Goal: Task Accomplishment & Management: Manage account settings

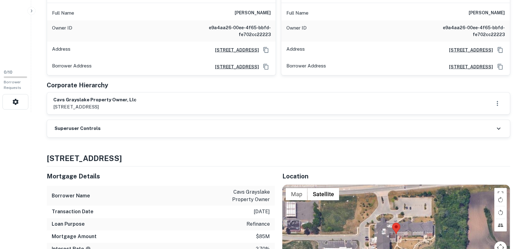
scroll to position [156, 0]
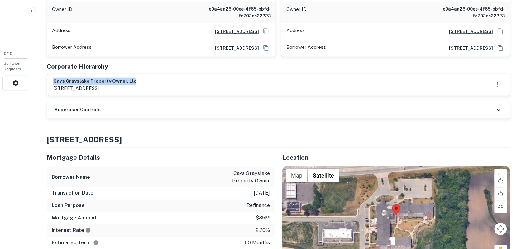
drag, startPoint x: 54, startPoint y: 80, endPoint x: 224, endPoint y: 80, distance: 170.4
click at [224, 80] on div "cavs grayslake property owner, llc 8 e huron st leasing office, chicago, il, 60…" at bounding box center [278, 85] width 450 height 14
copy h6 "cavs grayslake property owner, llc"
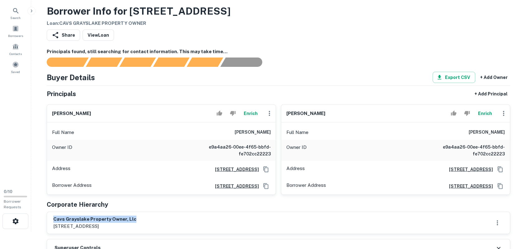
scroll to position [0, 0]
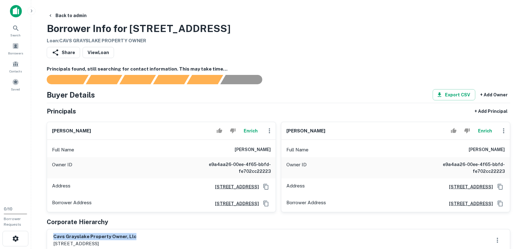
drag, startPoint x: 51, startPoint y: 132, endPoint x: 141, endPoint y: 134, distance: 89.7
click at [140, 133] on div "kristine e eppes Enrich" at bounding box center [161, 131] width 229 height 18
click at [166, 89] on div "Buyer Details Export CSV + Add Owner" at bounding box center [278, 94] width 463 height 11
drag, startPoint x: 312, startPoint y: 133, endPoint x: 286, endPoint y: 135, distance: 26.3
click at [287, 135] on div "sarah lein Enrich" at bounding box center [395, 131] width 229 height 18
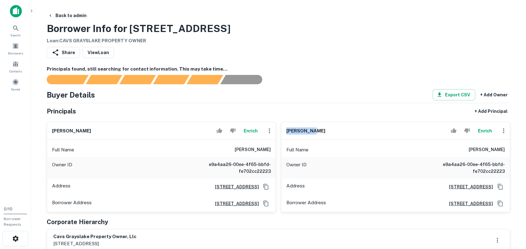
copy h6 "sarah lein"
drag, startPoint x: 54, startPoint y: 130, endPoint x: 113, endPoint y: 130, distance: 59.2
click at [111, 130] on div "kristine e eppes Enrich" at bounding box center [161, 131] width 229 height 18
copy h6 "kristine e eppes"
drag, startPoint x: 288, startPoint y: 130, endPoint x: 313, endPoint y: 130, distance: 24.9
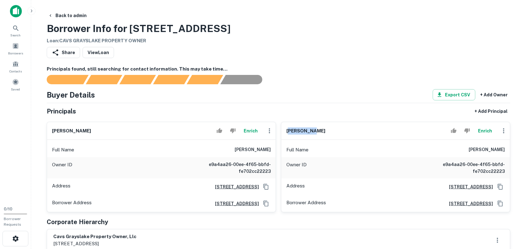
click at [313, 130] on div "sarah lein Enrich" at bounding box center [395, 131] width 229 height 18
drag, startPoint x: 287, startPoint y: 130, endPoint x: 314, endPoint y: 129, distance: 27.1
click at [314, 129] on div "sarah lein Enrich" at bounding box center [395, 131] width 229 height 18
copy h6 "sarah lein"
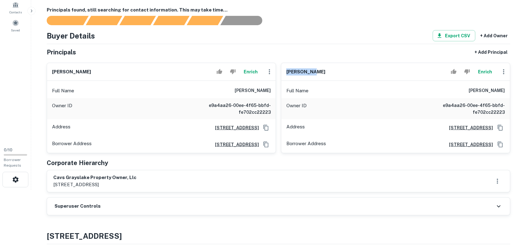
scroll to position [78, 0]
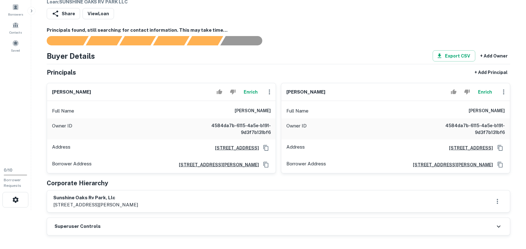
scroll to position [78, 0]
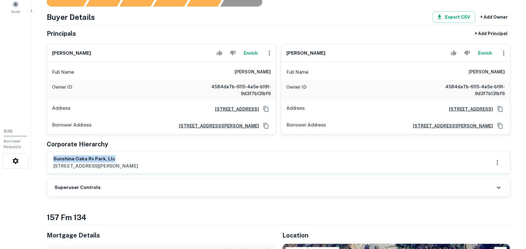
drag, startPoint x: 54, startPoint y: 159, endPoint x: 209, endPoint y: 163, distance: 155.5
click at [209, 163] on div "sunshine oaks rv park, llc 13140 coit rd ste 518, dallas, tx, 75240" at bounding box center [278, 163] width 450 height 14
copy h6 "sunshine oaks rv park, llc"
drag, startPoint x: 53, startPoint y: 53, endPoint x: 128, endPoint y: 54, distance: 74.4
click at [126, 52] on div "deborah sheikh Enrich" at bounding box center [161, 54] width 229 height 18
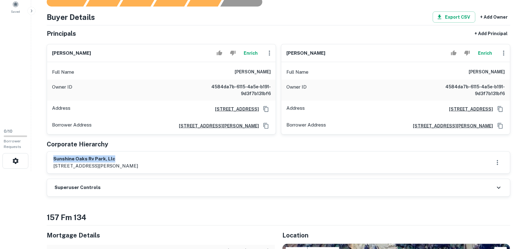
copy h6 "deborah sheikh"
drag, startPoint x: 287, startPoint y: 54, endPoint x: 330, endPoint y: 52, distance: 43.3
click at [330, 52] on div "liaquat sheikh Enrich" at bounding box center [395, 54] width 229 height 18
copy h6 "liaquat sheikh"
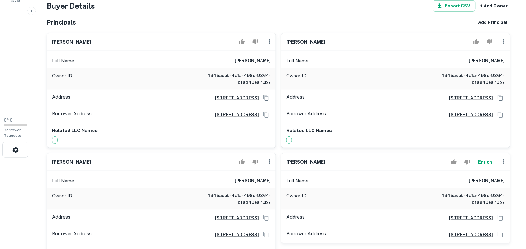
scroll to position [78, 0]
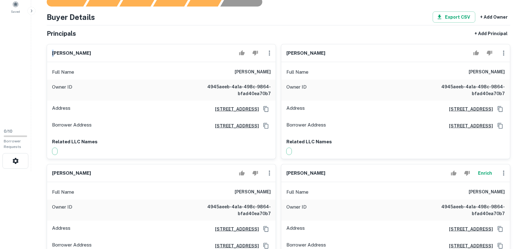
click at [55, 53] on h6 "luc lachapelle" at bounding box center [71, 53] width 39 height 7
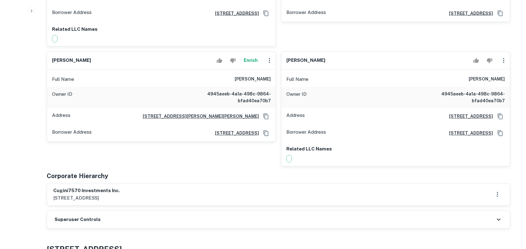
scroll to position [311, 0]
drag, startPoint x: 52, startPoint y: 190, endPoint x: 131, endPoint y: 189, distance: 79.1
click at [131, 189] on div "cugini7570 investments inc. 3200 n ocean blvd., fort lauderdale, fl, 33308" at bounding box center [278, 194] width 463 height 22
copy h6 "cugini7570 investments inc."
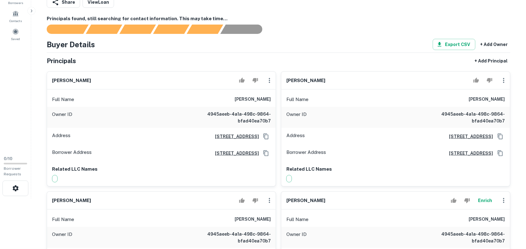
scroll to position [0, 0]
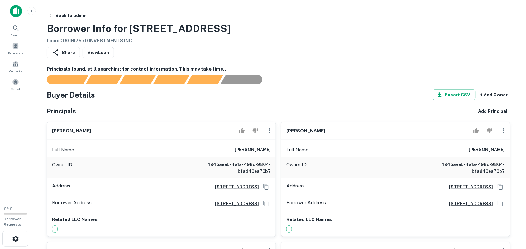
drag, startPoint x: 52, startPoint y: 132, endPoint x: 105, endPoint y: 133, distance: 52.6
click at [104, 132] on div "luc lachapelle" at bounding box center [161, 131] width 229 height 18
copy h6 "luc lachapelle"
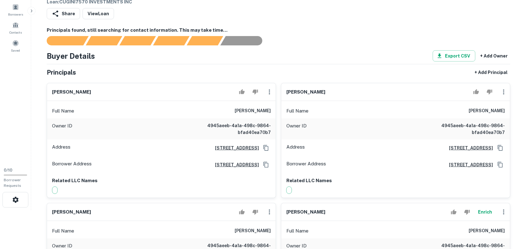
drag, startPoint x: 286, startPoint y: 92, endPoint x: 341, endPoint y: 93, distance: 55.4
click at [340, 92] on div "vincent morena" at bounding box center [395, 92] width 229 height 18
copy h6 "vincent morena"
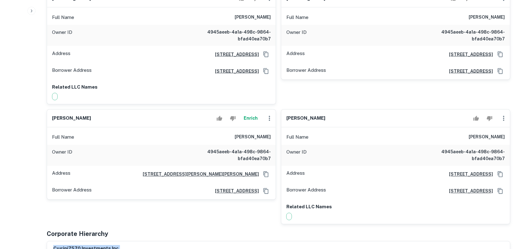
scroll to position [195, 0]
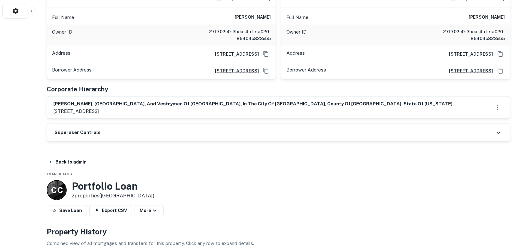
scroll to position [273, 0]
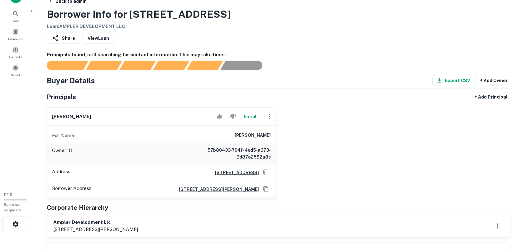
scroll to position [78, 0]
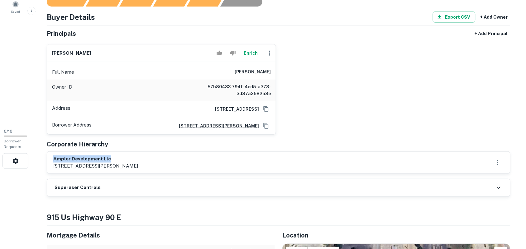
drag, startPoint x: 53, startPoint y: 159, endPoint x: 134, endPoint y: 159, distance: 80.7
click at [134, 159] on h6 "ampler development llc" at bounding box center [95, 159] width 85 height 7
copy h6 "ampler development llc"
drag, startPoint x: 53, startPoint y: 55, endPoint x: 133, endPoint y: 55, distance: 80.4
click at [133, 55] on div "dave wahlert Enrich" at bounding box center [161, 54] width 229 height 18
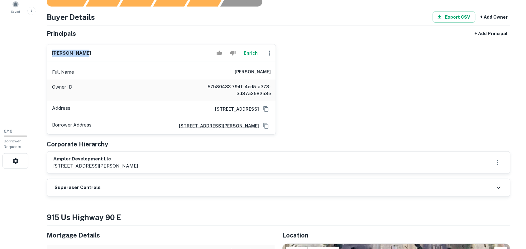
copy h6 "dave wahlert"
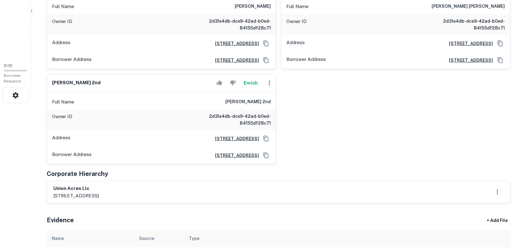
scroll to position [156, 0]
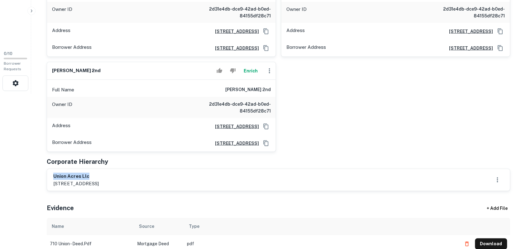
drag, startPoint x: 52, startPoint y: 176, endPoint x: 139, endPoint y: 177, distance: 86.9
click at [139, 177] on div "union acres llc [STREET_ADDRESS]" at bounding box center [278, 180] width 463 height 22
copy h6 "union acres llc"
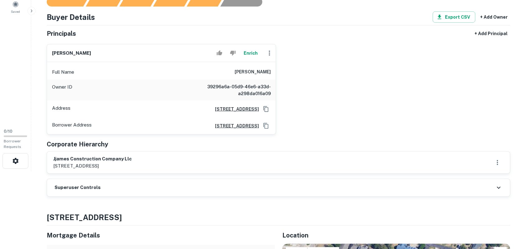
scroll to position [117, 0]
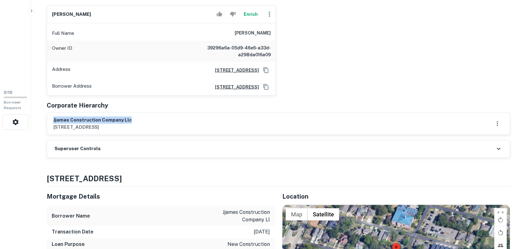
drag, startPoint x: 53, startPoint y: 123, endPoint x: 158, endPoint y: 123, distance: 104.3
click at [158, 122] on div "jjames construction company llc 8001 maxroy st, houston, tx, 77088" at bounding box center [278, 124] width 450 height 14
copy h6 "jjames construction company llc"
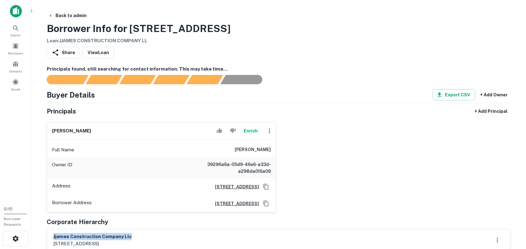
drag, startPoint x: 52, startPoint y: 129, endPoint x: 150, endPoint y: 136, distance: 98.7
click at [150, 136] on div "jason clifford conway Enrich" at bounding box center [161, 131] width 229 height 18
copy h6 "jason clifford conway"
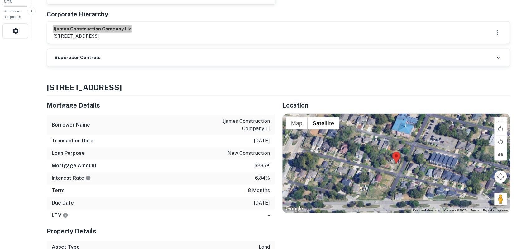
scroll to position [195, 0]
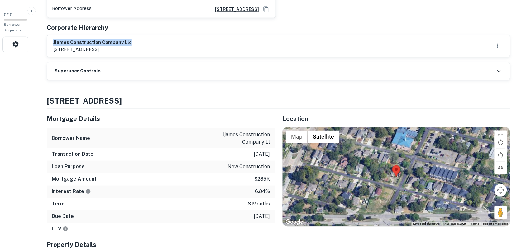
click at [496, 71] on icon at bounding box center [498, 71] width 7 height 7
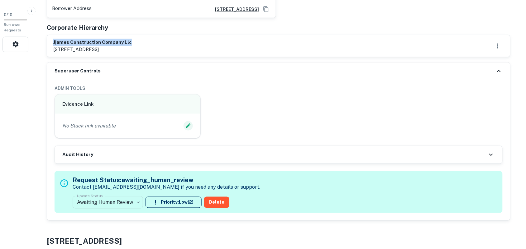
click at [189, 126] on icon "Edit Slack Link" at bounding box center [188, 126] width 6 height 6
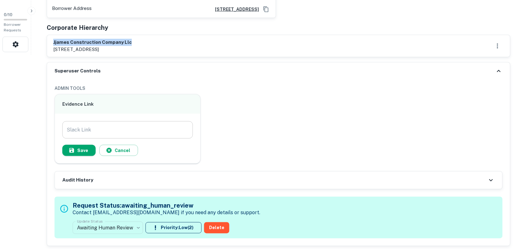
click at [148, 128] on input "Slack Link" at bounding box center [127, 129] width 130 height 17
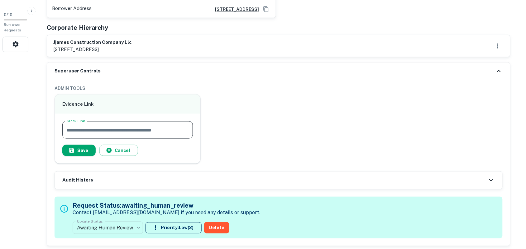
paste input "**********"
type input "**********"
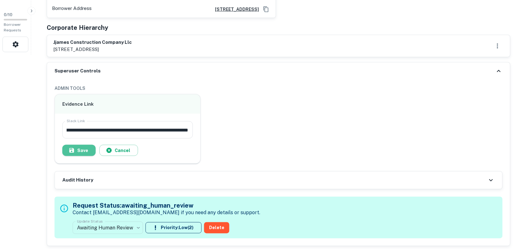
click at [85, 149] on button "Save" at bounding box center [78, 150] width 33 height 11
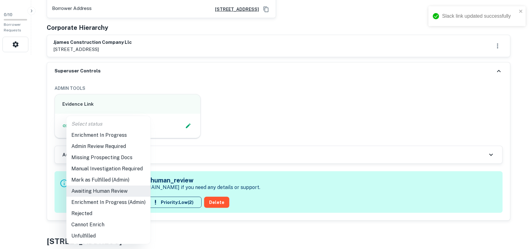
click at [112, 201] on li "Enrichment In Progress (Admin)" at bounding box center [108, 202] width 84 height 11
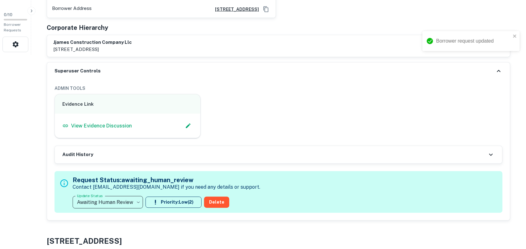
type input "**********"
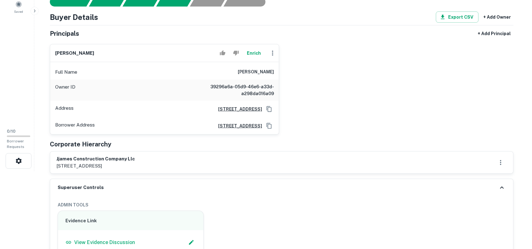
scroll to position [39, 0]
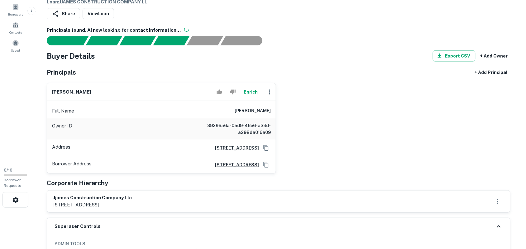
click at [271, 94] on icon "button" at bounding box center [269, 91] width 7 height 7
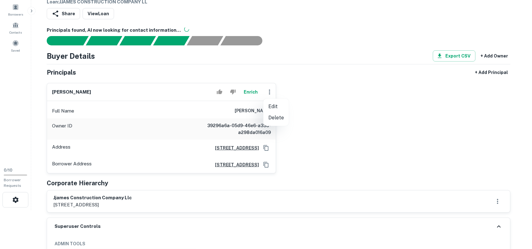
click at [272, 106] on li "Edit" at bounding box center [276, 106] width 26 height 11
select select "**"
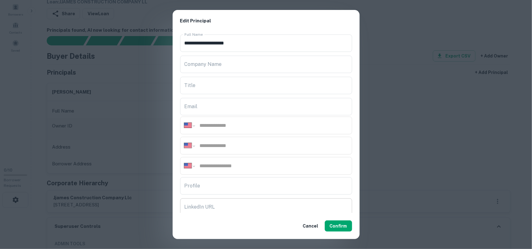
scroll to position [104, 0]
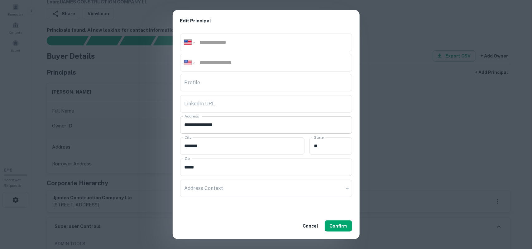
click at [235, 128] on input "**********" at bounding box center [266, 124] width 172 height 17
paste input "**********"
type input "**********"
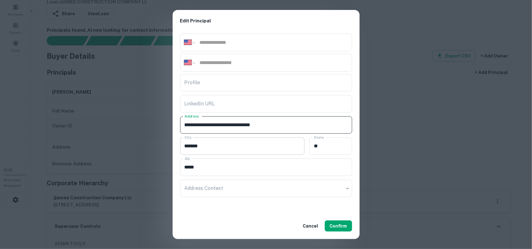
click at [231, 144] on input "*******" at bounding box center [242, 146] width 125 height 17
drag, startPoint x: 231, startPoint y: 144, endPoint x: 94, endPoint y: 142, distance: 137.7
click at [94, 142] on div "**********" at bounding box center [266, 124] width 532 height 249
drag, startPoint x: 309, startPoint y: 142, endPoint x: 276, endPoint y: 139, distance: 33.8
click at [276, 139] on div "City City State ** State" at bounding box center [266, 145] width 172 height 21
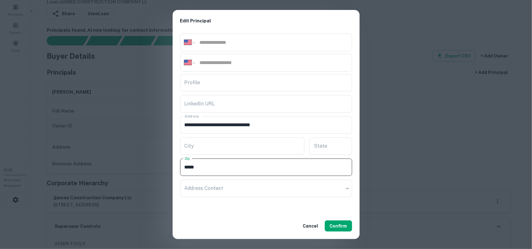
drag, startPoint x: 244, startPoint y: 169, endPoint x: 222, endPoint y: 174, distance: 23.4
click at [96, 168] on div "**********" at bounding box center [266, 124] width 532 height 249
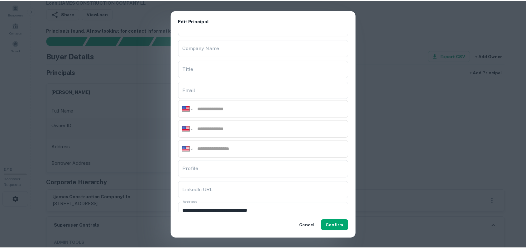
scroll to position [0, 0]
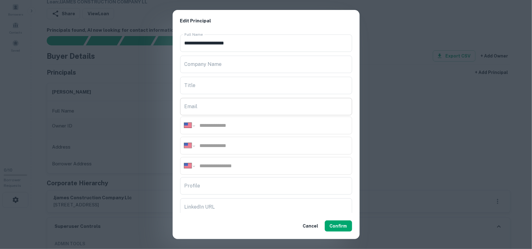
click at [214, 108] on input "Email" at bounding box center [266, 106] width 172 height 17
paste input "**********"
type input "**********"
click at [222, 128] on input "tel" at bounding box center [273, 125] width 149 height 7
paste input "**********"
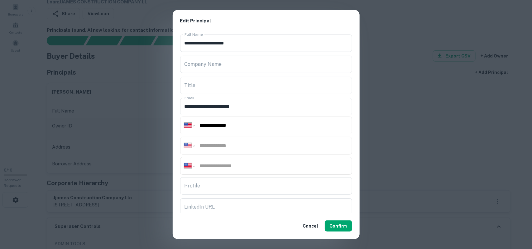
type input "**********"
click at [229, 147] on input "tel" at bounding box center [273, 145] width 149 height 7
paste input "**********"
type input "**********"
click at [239, 168] on input "tel" at bounding box center [273, 166] width 149 height 7
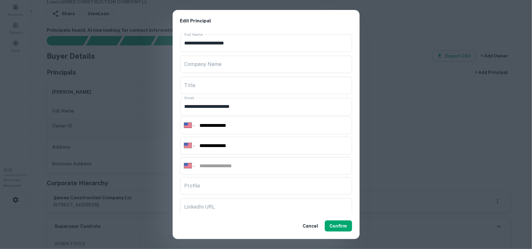
paste input "**********"
type input "**********"
click at [337, 228] on button "Confirm" at bounding box center [338, 226] width 27 height 11
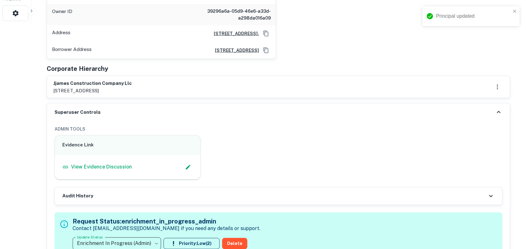
scroll to position [273, 0]
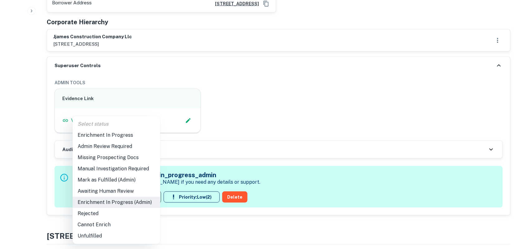
click at [114, 181] on li "Mark as Fulfilled (Admin)" at bounding box center [117, 180] width 88 height 11
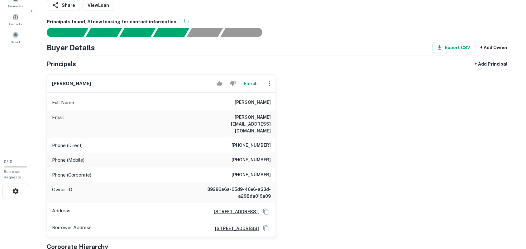
scroll to position [39, 0]
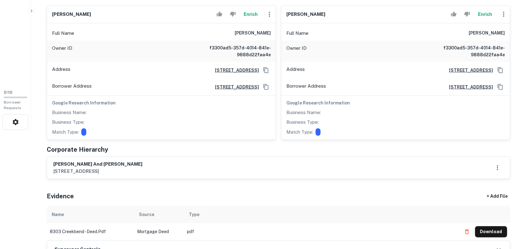
scroll to position [156, 0]
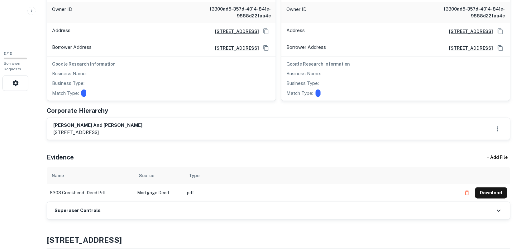
drag, startPoint x: 54, startPoint y: 126, endPoint x: 212, endPoint y: 126, distance: 158.2
click at [212, 126] on div "[PERSON_NAME] and [PERSON_NAME] [STREET_ADDRESS]" at bounding box center [278, 129] width 450 height 14
copy h6 "[PERSON_NAME] and [PERSON_NAME]"
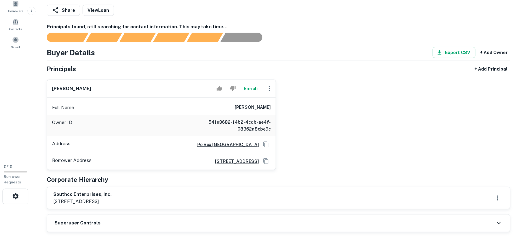
scroll to position [117, 0]
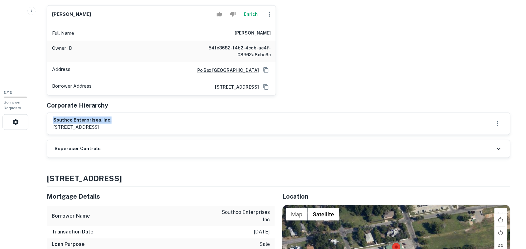
drag, startPoint x: 54, startPoint y: 117, endPoint x: 119, endPoint y: 119, distance: 65.7
click at [111, 119] on h6 "southco enterprises, inc." at bounding box center [82, 120] width 58 height 7
copy h6 "southco enterprises, inc."
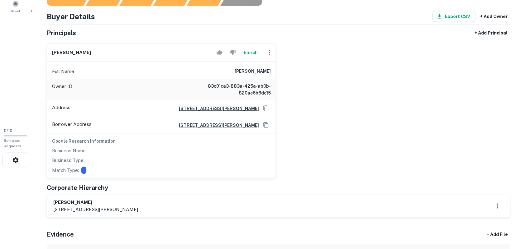
scroll to position [117, 0]
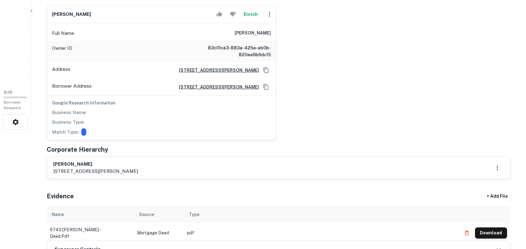
drag, startPoint x: 53, startPoint y: 164, endPoint x: 98, endPoint y: 167, distance: 45.2
click at [99, 166] on h6 "[PERSON_NAME]" at bounding box center [95, 164] width 85 height 7
copy h6 "[PERSON_NAME]"
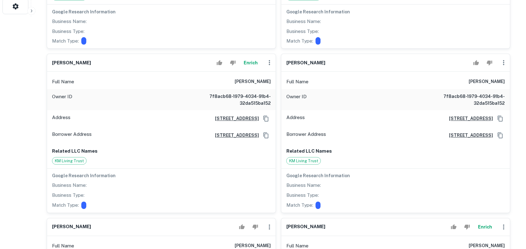
scroll to position [234, 0]
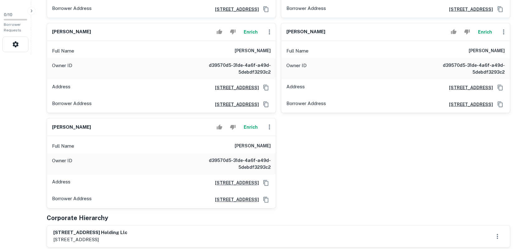
scroll to position [311, 0]
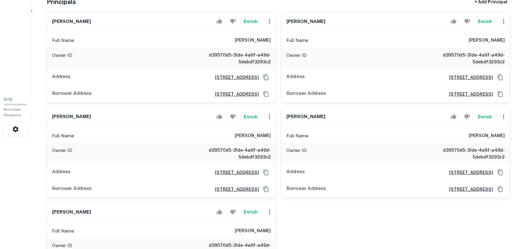
scroll to position [117, 0]
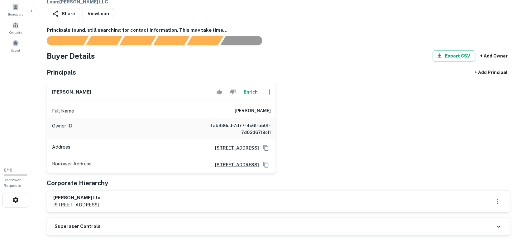
scroll to position [117, 0]
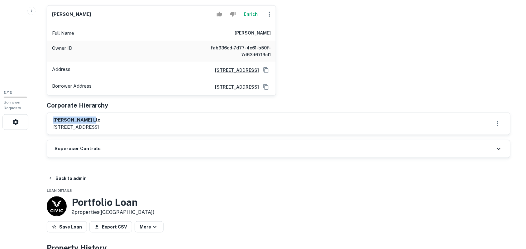
drag, startPoint x: 54, startPoint y: 121, endPoint x: 145, endPoint y: 117, distance: 91.6
click at [100, 117] on h6 "[PERSON_NAME] llc" at bounding box center [76, 120] width 47 height 7
copy h6 "[PERSON_NAME] llc"
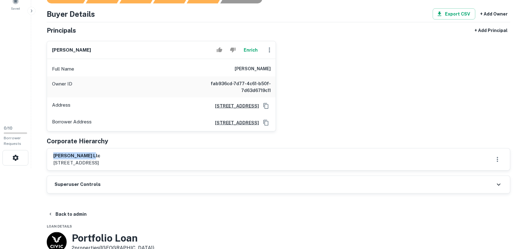
scroll to position [39, 0]
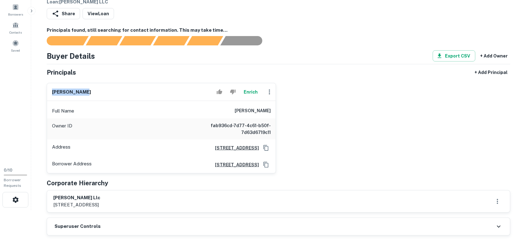
drag, startPoint x: 52, startPoint y: 92, endPoint x: 104, endPoint y: 92, distance: 52.0
click at [104, 92] on div "[PERSON_NAME] [PERSON_NAME]" at bounding box center [161, 92] width 229 height 18
copy h6 "[PERSON_NAME]"
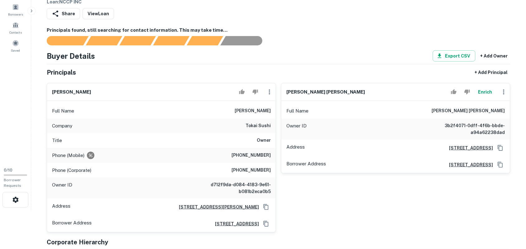
scroll to position [156, 0]
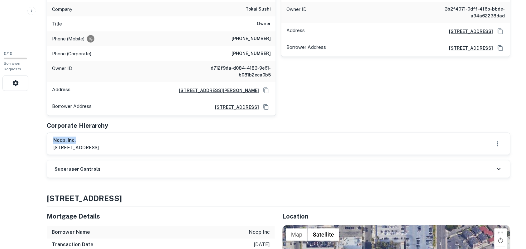
drag, startPoint x: 53, startPoint y: 140, endPoint x: 98, endPoint y: 140, distance: 44.8
click at [98, 140] on h6 "nccp, inc." at bounding box center [75, 140] width 45 height 7
copy h6 "nccp, inc."
drag, startPoint x: 88, startPoint y: 149, endPoint x: 117, endPoint y: 149, distance: 29.0
click at [99, 149] on p "1139 w main st, alhambra, ca, 91801" at bounding box center [75, 147] width 45 height 7
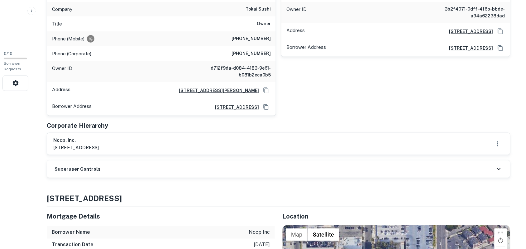
click at [207, 159] on div "Principals found, still searching for contact information. This may take time..…" at bounding box center [278, 44] width 463 height 269
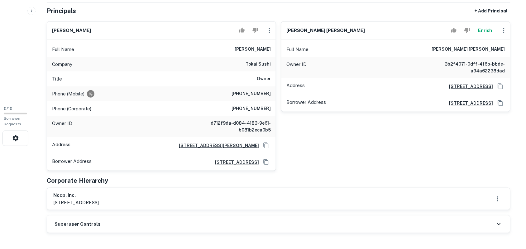
scroll to position [78, 0]
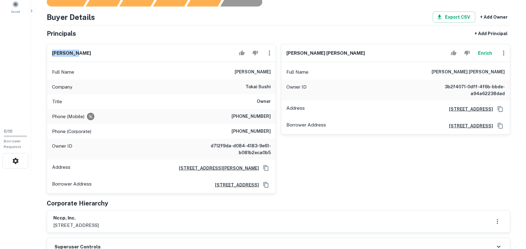
drag, startPoint x: 52, startPoint y: 54, endPoint x: 145, endPoint y: 52, distance: 93.4
click at [145, 52] on div "frank lin" at bounding box center [161, 54] width 229 height 18
copy h6 "frank lin"
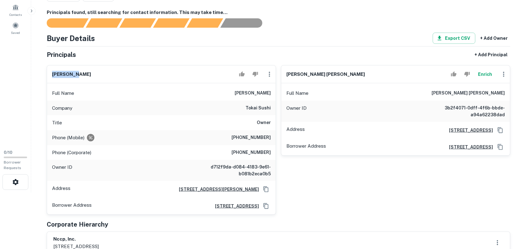
scroll to position [39, 0]
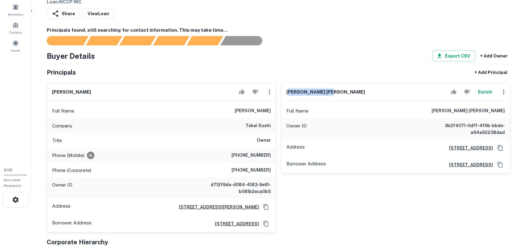
drag, startPoint x: 288, startPoint y: 92, endPoint x: 302, endPoint y: 91, distance: 14.4
click at [385, 94] on div "frank tzu hsu lin Enrich" at bounding box center [395, 92] width 229 height 18
drag, startPoint x: 286, startPoint y: 91, endPoint x: 335, endPoint y: 92, distance: 49.2
click at [335, 92] on div "frank tzu hsu lin Enrich" at bounding box center [395, 92] width 229 height 18
copy h6 "frank tzu hsu lin"
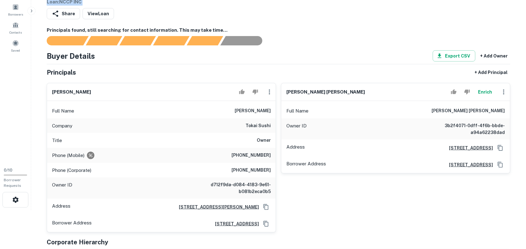
scroll to position [0, 0]
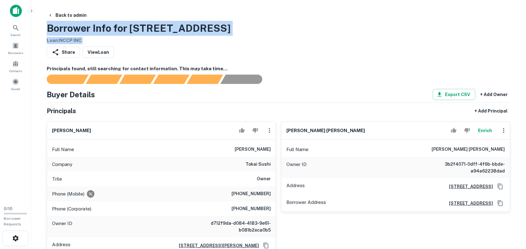
drag, startPoint x: 304, startPoint y: 3, endPoint x: 297, endPoint y: -14, distance: 18.2
click at [297, 0] on html "Search Borrowers Contacts Saved 0 / 10 Borrower Requests Back to admin Borrower…" at bounding box center [263, 124] width 526 height 249
click at [248, 35] on div "Back to admin Borrower Info for 1139 W MAIN ST Loan : NCCP INC" at bounding box center [278, 27] width 463 height 35
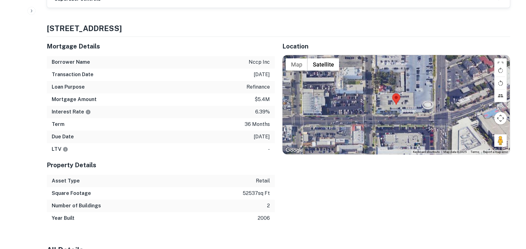
scroll to position [273, 0]
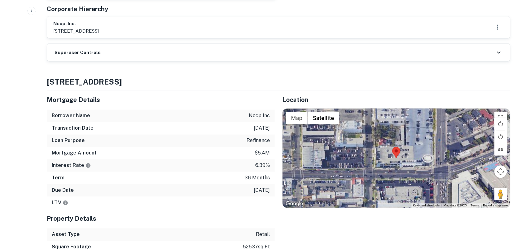
click at [498, 52] on icon at bounding box center [498, 52] width 7 height 7
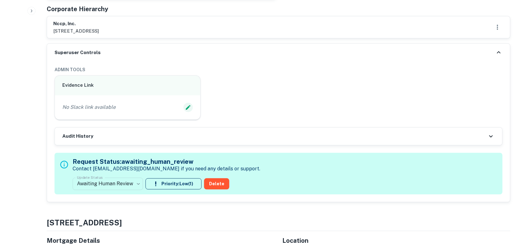
click at [187, 109] on icon "Edit Slack Link" at bounding box center [188, 107] width 5 height 5
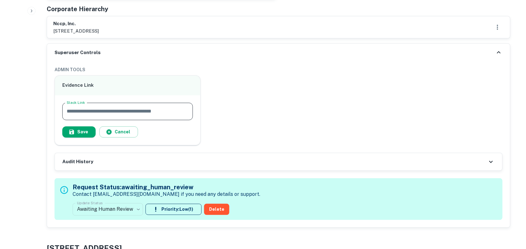
click at [150, 107] on input "Slack Link" at bounding box center [127, 111] width 130 height 17
paste input "**********"
type input "**********"
click at [83, 133] on button "Save" at bounding box center [78, 132] width 33 height 11
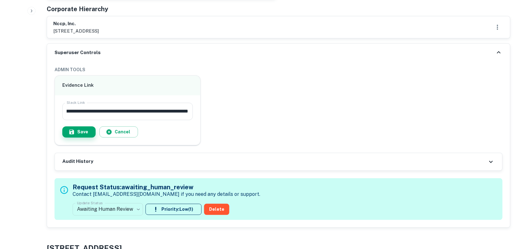
scroll to position [0, 0]
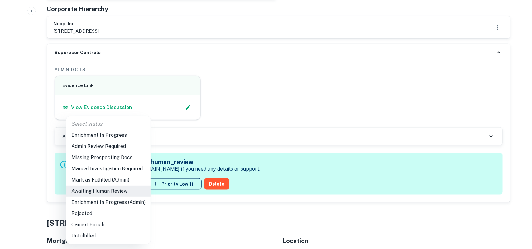
click at [108, 202] on li "Enrichment In Progress (Admin)" at bounding box center [108, 202] width 84 height 11
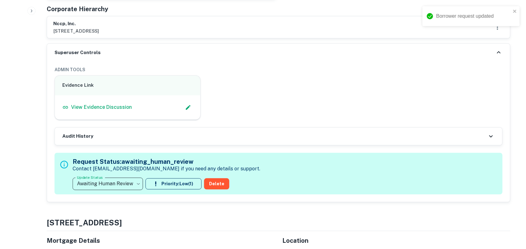
type input "**********"
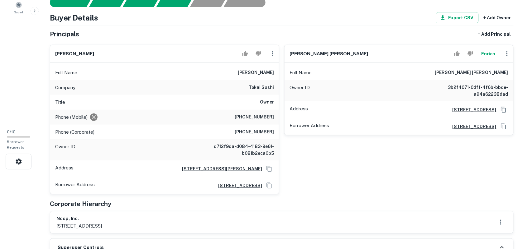
scroll to position [78, 0]
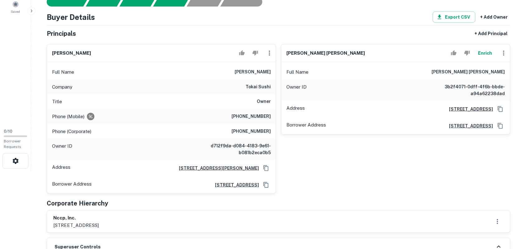
click at [270, 52] on icon "button" at bounding box center [269, 53] width 7 height 7
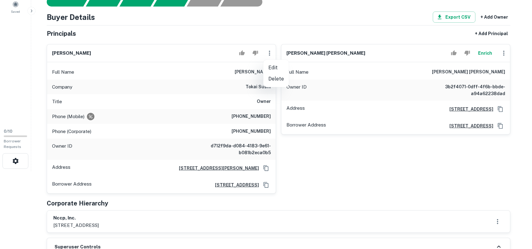
click at [274, 68] on li "Edit" at bounding box center [276, 67] width 26 height 11
select select "**"
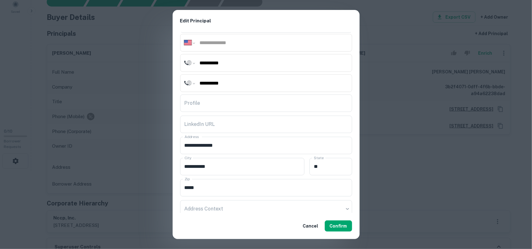
scroll to position [104, 0]
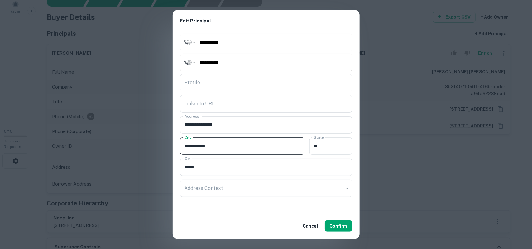
click at [224, 143] on input "**********" at bounding box center [242, 146] width 125 height 17
click at [224, 144] on input "**********" at bounding box center [242, 146] width 125 height 17
paste input "**********"
type input "**********"
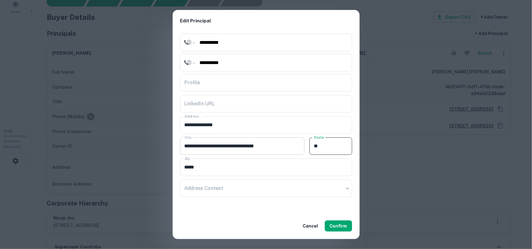
drag, startPoint x: 318, startPoint y: 147, endPoint x: 281, endPoint y: 144, distance: 37.2
click at [281, 144] on div "**********" at bounding box center [266, 145] width 172 height 21
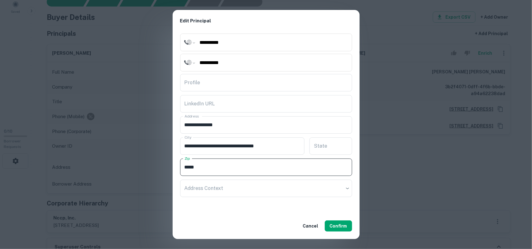
drag, startPoint x: 245, startPoint y: 170, endPoint x: 114, endPoint y: 169, distance: 131.1
click at [114, 169] on div "**********" at bounding box center [266, 124] width 532 height 249
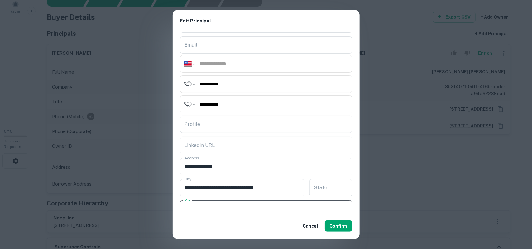
scroll to position [0, 0]
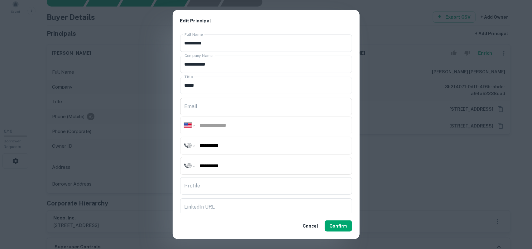
click at [214, 106] on input "Email" at bounding box center [266, 106] width 172 height 17
paste input "**********"
type input "**********"
drag, startPoint x: 256, startPoint y: 127, endPoint x: 223, endPoint y: 51, distance: 82.3
click at [256, 127] on input "tel" at bounding box center [273, 125] width 149 height 7
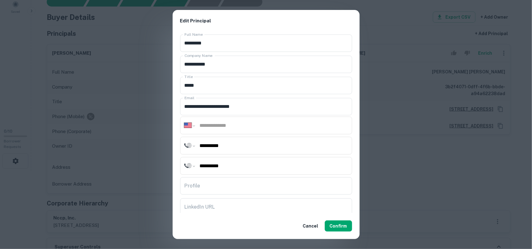
paste input "**********"
type input "**********"
click at [219, 150] on div "**********" at bounding box center [266, 146] width 172 height 18
click at [220, 144] on input "**********" at bounding box center [273, 145] width 149 height 7
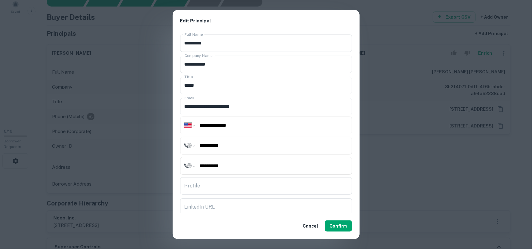
click at [220, 144] on input "**********" at bounding box center [273, 145] width 149 height 7
paste input "*"
type input "**********"
click at [244, 164] on input "**********" at bounding box center [273, 166] width 149 height 7
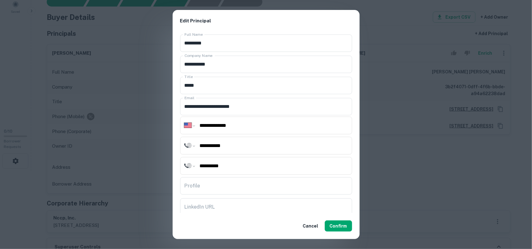
click at [244, 164] on input "**********" at bounding box center [273, 166] width 149 height 7
paste input "*"
type input "**********"
click at [286, 183] on input "Profile" at bounding box center [266, 186] width 172 height 17
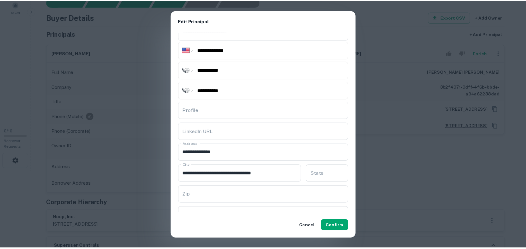
scroll to position [79, 0]
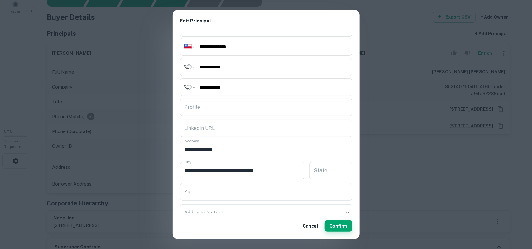
click at [338, 228] on button "Confirm" at bounding box center [338, 226] width 27 height 11
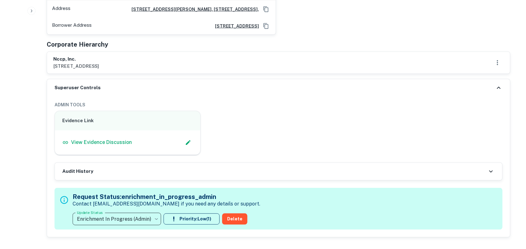
scroll to position [311, 0]
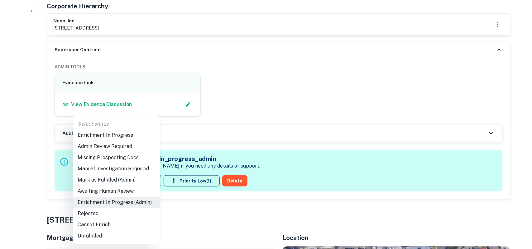
click at [107, 180] on li "Mark as Fulfilled (Admin)" at bounding box center [117, 180] width 88 height 11
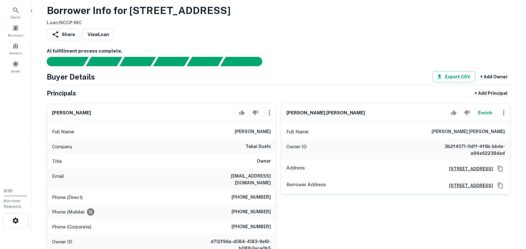
scroll to position [0, 0]
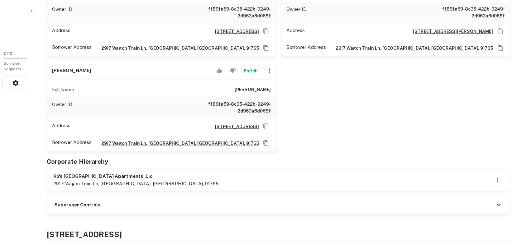
scroll to position [195, 0]
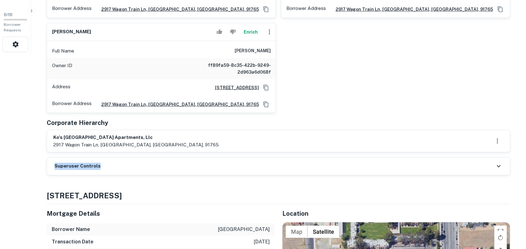
drag, startPoint x: 55, startPoint y: 177, endPoint x: 191, endPoint y: 170, distance: 135.9
click at [192, 171] on div "Principals found, still searching for contact information. This may take time..…" at bounding box center [278, 23] width 463 height 305
click at [58, 139] on h6 "ko's [GEOGRAPHIC_DATA] apartments, llc" at bounding box center [135, 137] width 165 height 7
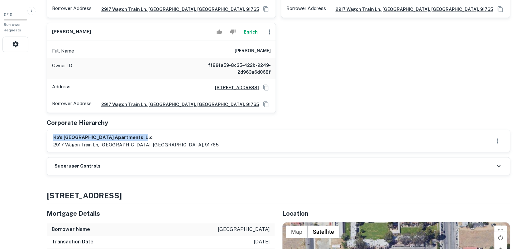
drag, startPoint x: 54, startPoint y: 137, endPoint x: 161, endPoint y: 134, distance: 106.9
click at [161, 134] on div "ko's [GEOGRAPHIC_DATA] apartments, llc [STREET_ADDRESS]" at bounding box center [278, 141] width 463 height 22
copy h6 "ko's [GEOGRAPHIC_DATA] apartments, llc"
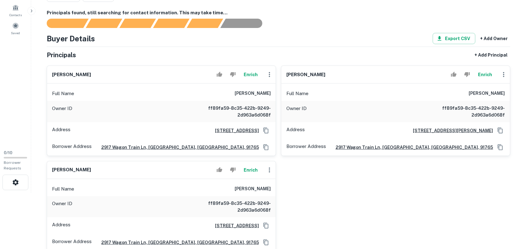
scroll to position [39, 0]
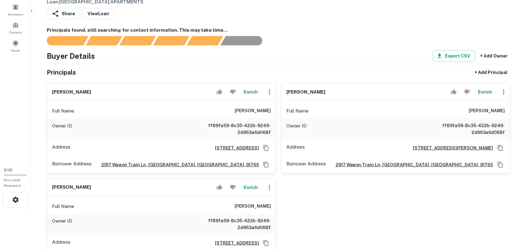
drag, startPoint x: 54, startPoint y: 91, endPoint x: 112, endPoint y: 91, distance: 58.9
click at [112, 91] on div "[PERSON_NAME]" at bounding box center [161, 92] width 229 height 18
copy h6 "[PERSON_NAME]"
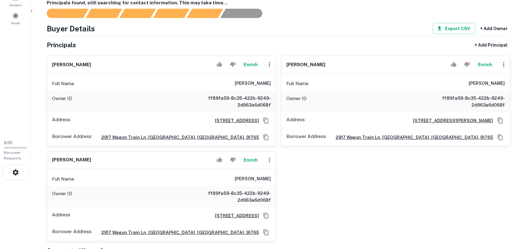
scroll to position [78, 0]
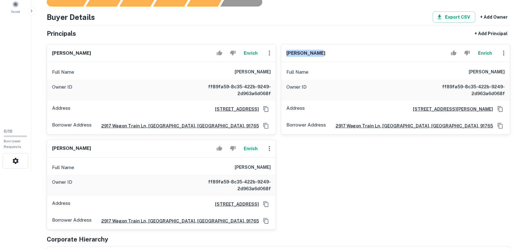
drag, startPoint x: 287, startPoint y: 53, endPoint x: 315, endPoint y: 52, distance: 28.7
click at [315, 52] on div "[PERSON_NAME]" at bounding box center [395, 54] width 229 height 18
copy h6 "[PERSON_NAME]"
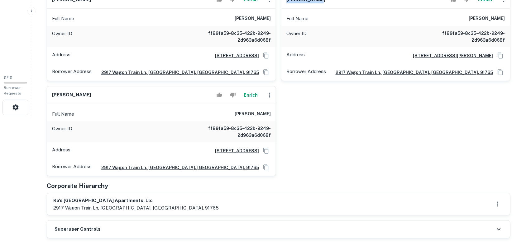
scroll to position [156, 0]
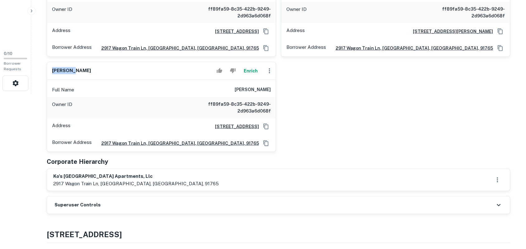
drag, startPoint x: 53, startPoint y: 69, endPoint x: 94, endPoint y: 68, distance: 41.1
click at [94, 68] on div "[PERSON_NAME]" at bounding box center [161, 71] width 229 height 18
copy h6 "[PERSON_NAME]"
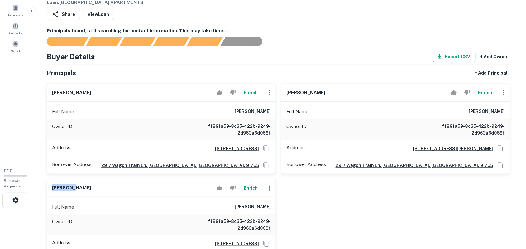
scroll to position [39, 0]
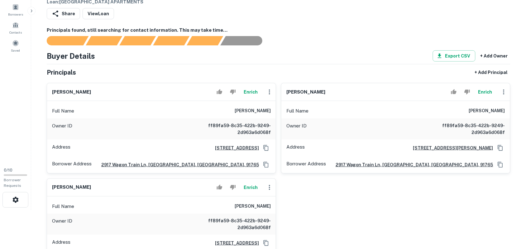
click at [398, 192] on div "[PERSON_NAME] Enrich Full Name [PERSON_NAME] Owner ID ff89fa59-8c35-422b-9249-2…" at bounding box center [276, 173] width 468 height 191
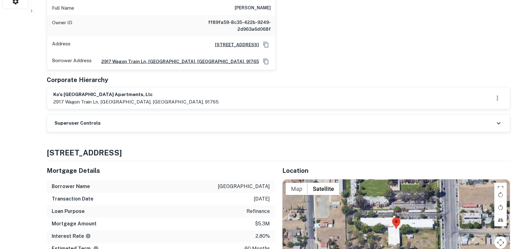
scroll to position [273, 0]
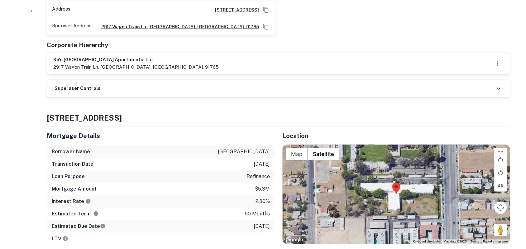
click at [499, 89] on icon at bounding box center [498, 88] width 7 height 7
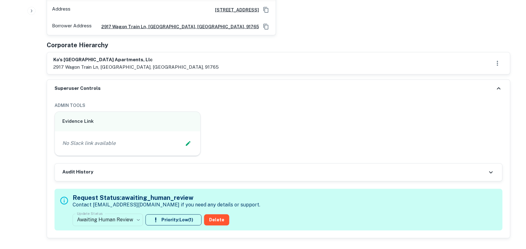
click at [134, 145] on div "No Slack link available" at bounding box center [127, 143] width 130 height 9
click at [190, 145] on icon "Edit Slack Link" at bounding box center [188, 144] width 6 height 6
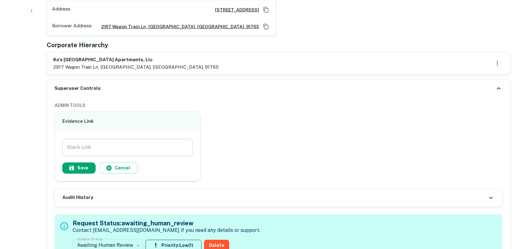
click at [137, 144] on input "Slack Link" at bounding box center [127, 147] width 130 height 17
paste input "**********"
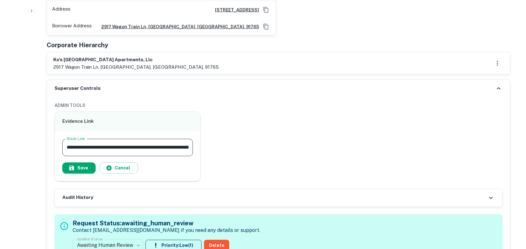
scroll to position [0, 61]
type input "**********"
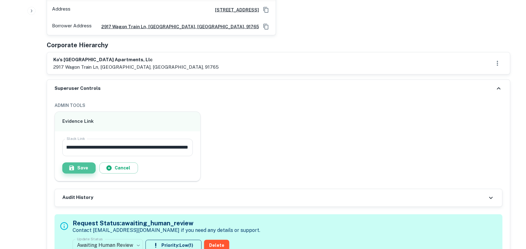
click at [84, 167] on button "Save" at bounding box center [78, 168] width 33 height 11
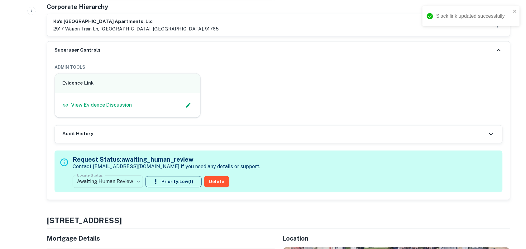
scroll to position [311, 0]
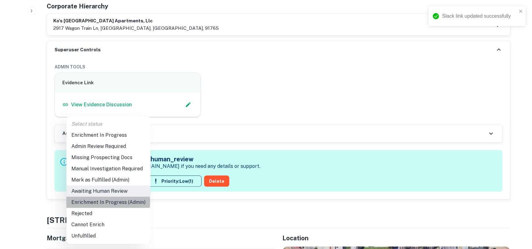
click at [107, 202] on li "Enrichment In Progress (Admin)" at bounding box center [108, 202] width 84 height 11
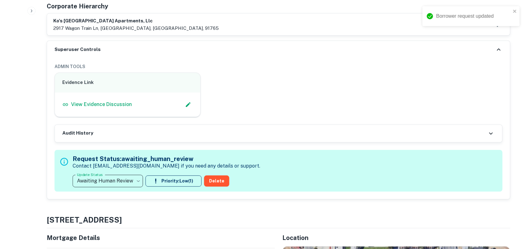
type input "**********"
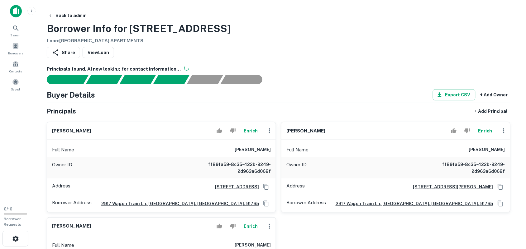
scroll to position [39, 0]
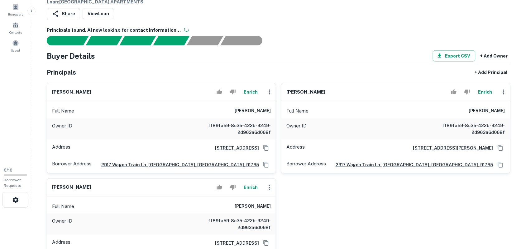
click at [269, 93] on icon "button" at bounding box center [269, 91] width 7 height 7
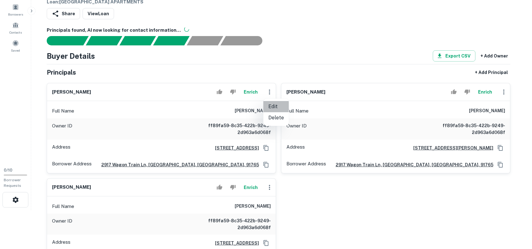
click at [273, 108] on li "Edit" at bounding box center [276, 106] width 26 height 11
select select "**"
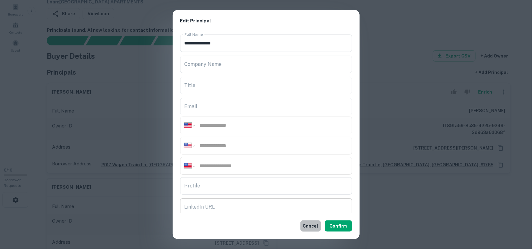
drag, startPoint x: 309, startPoint y: 227, endPoint x: 281, endPoint y: 202, distance: 37.1
click at [309, 227] on button "Cancel" at bounding box center [310, 226] width 21 height 11
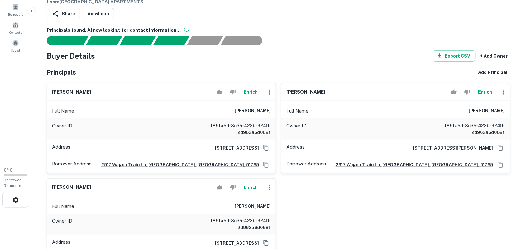
drag, startPoint x: 53, startPoint y: 91, endPoint x: 87, endPoint y: 94, distance: 33.8
click at [87, 94] on div "[PERSON_NAME]" at bounding box center [161, 92] width 229 height 18
copy h6 "[PERSON_NAME]"
click at [269, 93] on icon "button" at bounding box center [269, 91] width 7 height 7
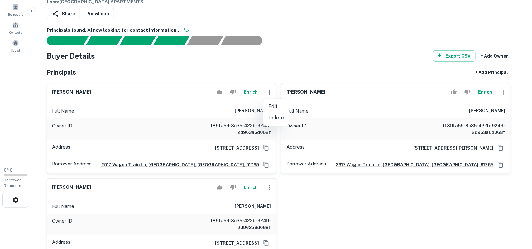
click at [270, 106] on li "Edit" at bounding box center [276, 106] width 26 height 11
select select "**"
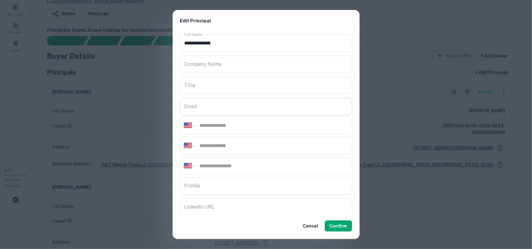
click at [225, 111] on input "Email" at bounding box center [266, 106] width 172 height 17
paste input "**********"
type input "**********"
click at [230, 126] on input "tel" at bounding box center [273, 125] width 149 height 7
paste input "**********"
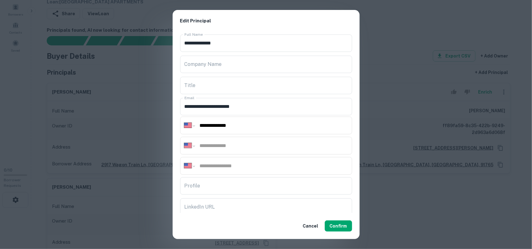
type input "**********"
click at [246, 143] on input "tel" at bounding box center [273, 145] width 149 height 7
paste input "**********"
drag, startPoint x: 261, startPoint y: 142, endPoint x: 240, endPoint y: 8, distance: 136.1
click at [258, 122] on div "**********" at bounding box center [266, 123] width 187 height 182
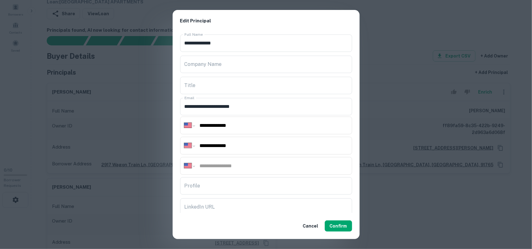
type input "**********"
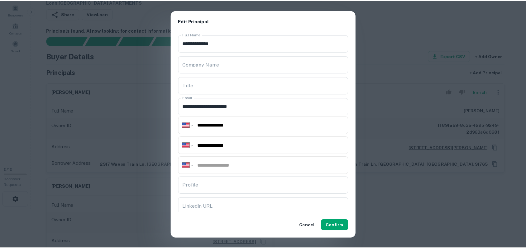
scroll to position [104, 0]
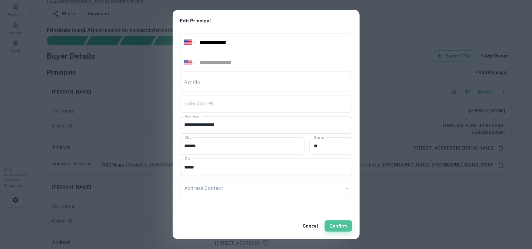
click at [334, 223] on button "Confirm" at bounding box center [338, 226] width 27 height 11
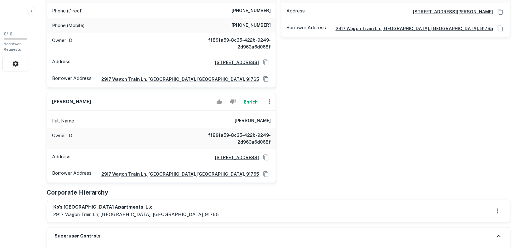
scroll to position [195, 0]
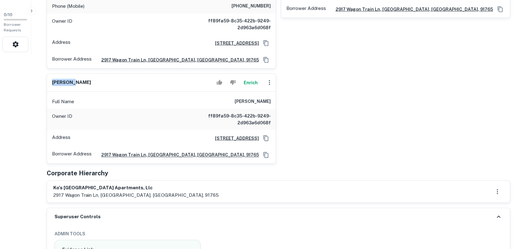
drag, startPoint x: 52, startPoint y: 76, endPoint x: 78, endPoint y: 78, distance: 25.9
click at [78, 78] on div "[PERSON_NAME]" at bounding box center [161, 83] width 229 height 18
copy h6 "[PERSON_NAME]"
click at [269, 79] on icon "button" at bounding box center [269, 82] width 7 height 7
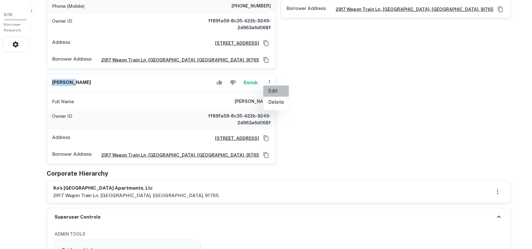
click at [274, 91] on li "Edit" at bounding box center [276, 91] width 26 height 11
select select "**"
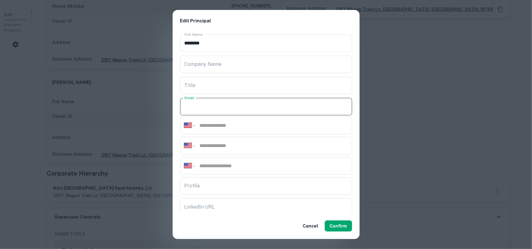
click at [225, 107] on input "Email" at bounding box center [266, 106] width 172 height 17
paste input "**********"
click at [284, 112] on input "**********" at bounding box center [266, 106] width 172 height 17
type input "**********"
click at [232, 125] on input "tel" at bounding box center [273, 125] width 149 height 7
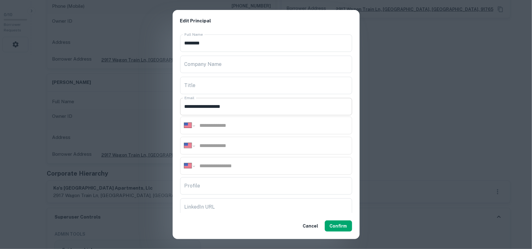
paste input "**********"
type input "**********"
click at [246, 144] on input "tel" at bounding box center [273, 145] width 149 height 7
paste input "**********"
type input "**********"
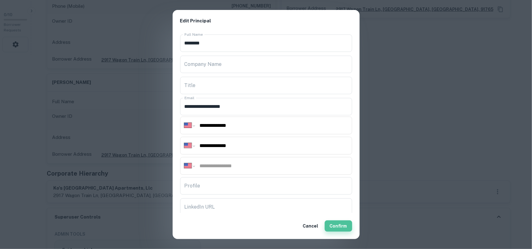
click at [342, 226] on button "Confirm" at bounding box center [338, 226] width 27 height 11
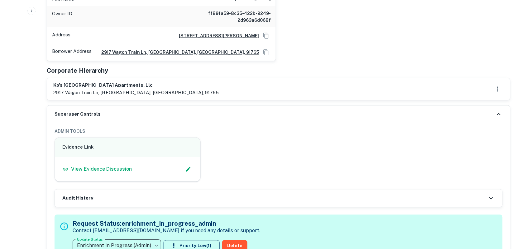
scroll to position [311, 0]
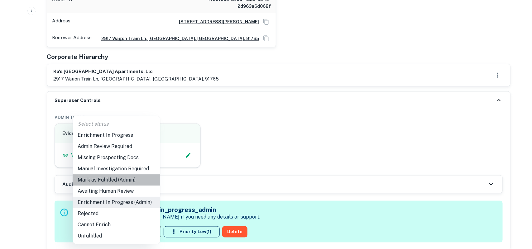
click at [114, 180] on li "Mark as Fulfilled (Admin)" at bounding box center [117, 180] width 88 height 11
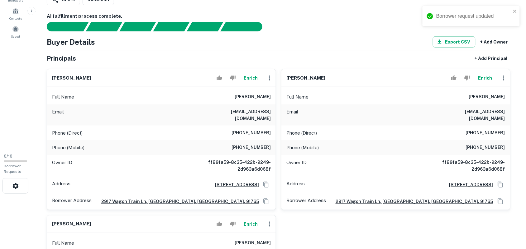
scroll to position [39, 0]
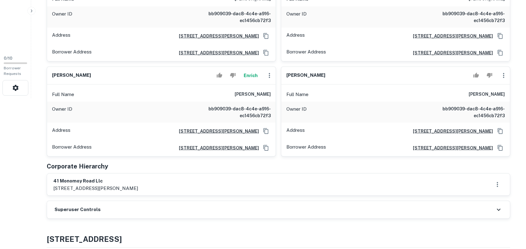
scroll to position [156, 0]
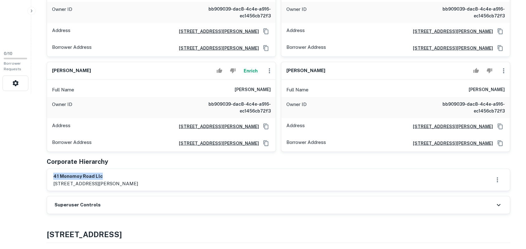
drag, startPoint x: 54, startPoint y: 178, endPoint x: 120, endPoint y: 182, distance: 66.5
click at [123, 178] on h6 "41 monomoy road llc" at bounding box center [95, 176] width 85 height 7
copy h6 "41 monomoy road llc"
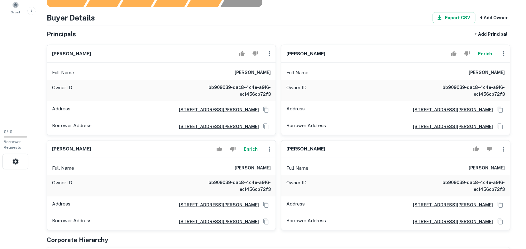
scroll to position [0, 0]
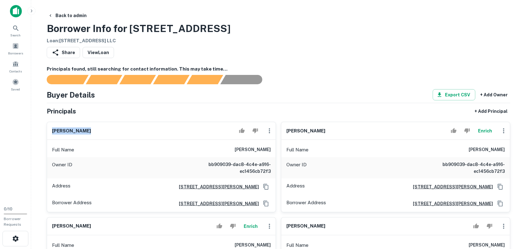
drag, startPoint x: 52, startPoint y: 129, endPoint x: 87, endPoint y: 130, distance: 34.9
click at [87, 130] on div "brian fogarty" at bounding box center [161, 131] width 229 height 18
copy h6 "brian fogarty"
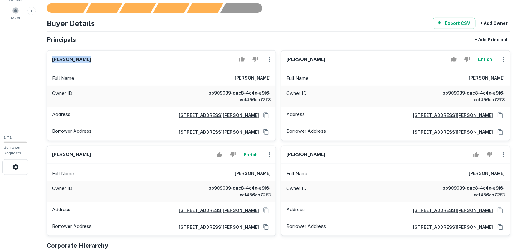
scroll to position [117, 0]
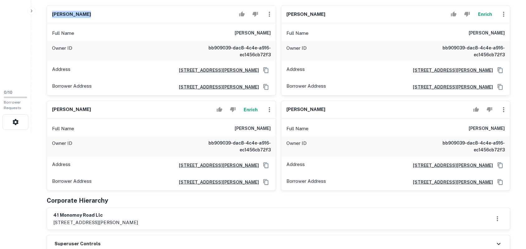
drag, startPoint x: 55, startPoint y: 109, endPoint x: 129, endPoint y: 109, distance: 74.1
click at [129, 109] on div "kenneth a gullicksen Enrich" at bounding box center [161, 110] width 229 height 18
copy h6 "kenneth a gullicksen"
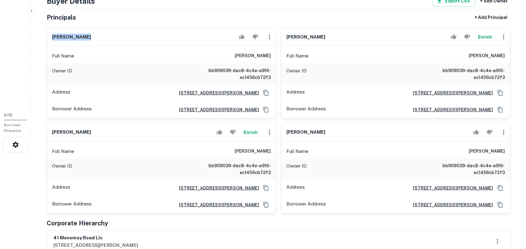
scroll to position [78, 0]
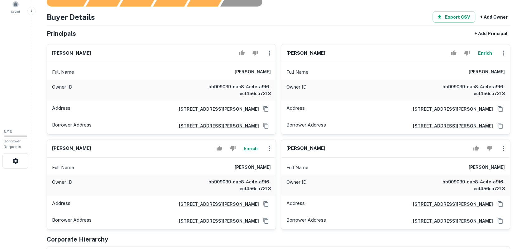
click at [149, 91] on div "Owner ID bb909039-dac8-4c4e-a916-ec1456cb72f3" at bounding box center [161, 90] width 229 height 21
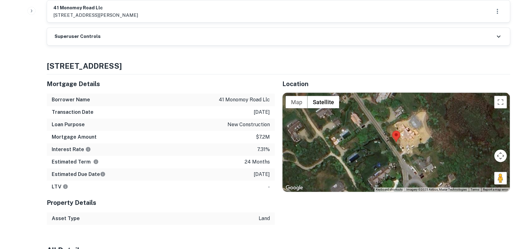
scroll to position [273, 0]
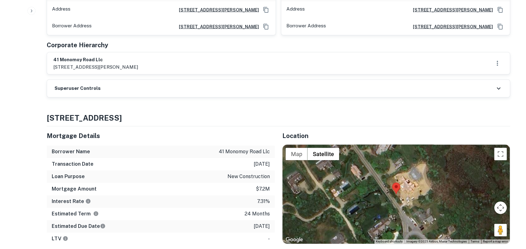
click at [497, 88] on icon at bounding box center [498, 88] width 7 height 7
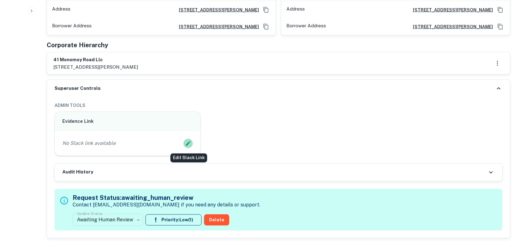
click at [187, 143] on icon "Edit Slack Link" at bounding box center [188, 144] width 6 height 6
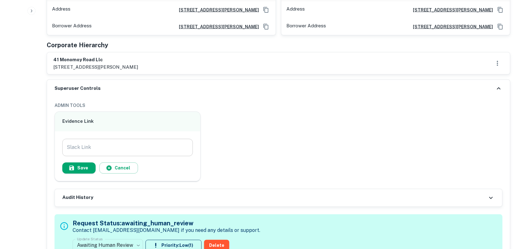
click at [104, 148] on input "Slack Link" at bounding box center [127, 147] width 130 height 17
paste input "**********"
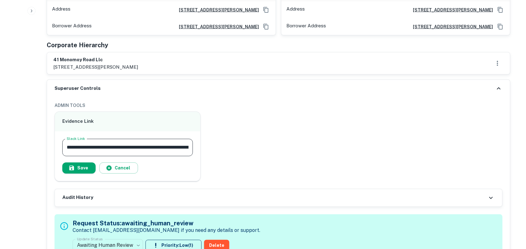
scroll to position [0, 61]
type input "**********"
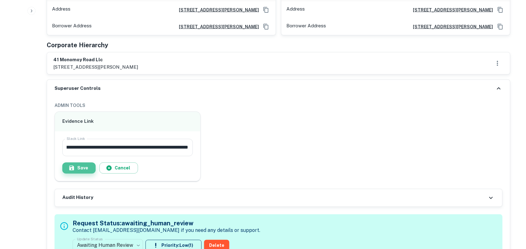
click at [83, 168] on button "Save" at bounding box center [78, 168] width 33 height 11
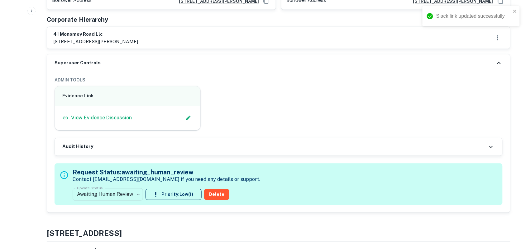
scroll to position [311, 0]
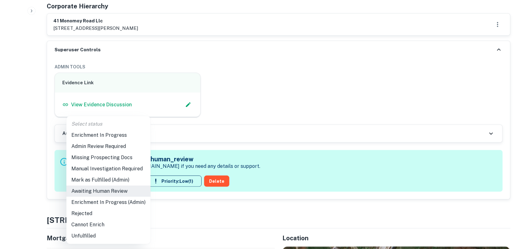
click at [119, 203] on li "Enrichment In Progress (Admin)" at bounding box center [108, 202] width 84 height 11
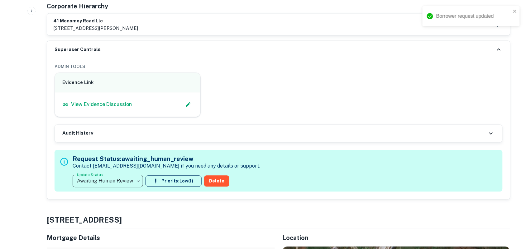
type input "**********"
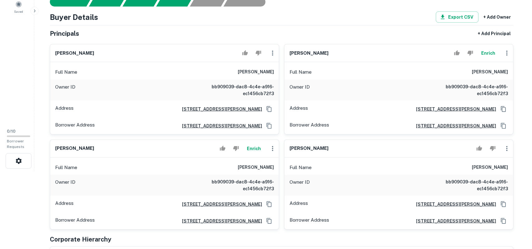
scroll to position [39, 0]
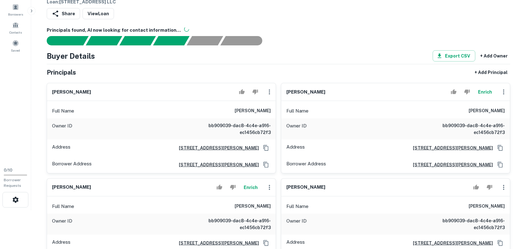
click at [271, 91] on icon "button" at bounding box center [269, 91] width 7 height 7
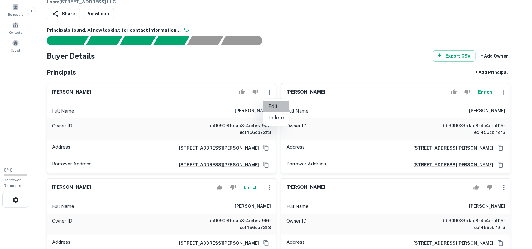
click at [272, 106] on li "Edit" at bounding box center [276, 106] width 26 height 11
select select "**"
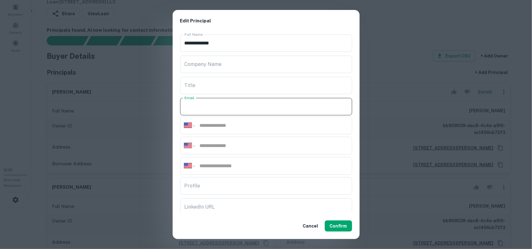
click at [221, 106] on input "Email" at bounding box center [266, 106] width 172 height 17
paste input "**********"
type input "**********"
click at [248, 127] on input "tel" at bounding box center [273, 125] width 149 height 7
paste input "**********"
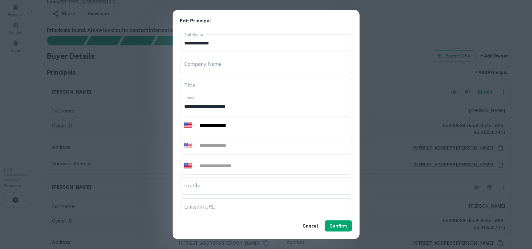
type input "**********"
click at [228, 147] on input "tel" at bounding box center [273, 145] width 149 height 7
paste input "**********"
type input "**********"
click at [239, 165] on input "tel" at bounding box center [273, 166] width 149 height 7
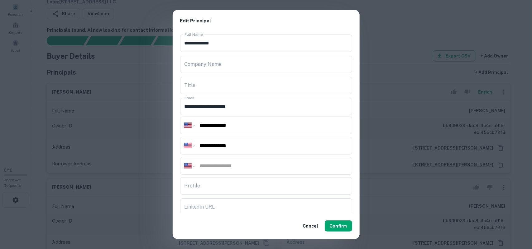
paste input "**********"
drag, startPoint x: 298, startPoint y: 181, endPoint x: 274, endPoint y: 194, distance: 26.9
click at [294, 184] on div "**********" at bounding box center [266, 123] width 187 height 182
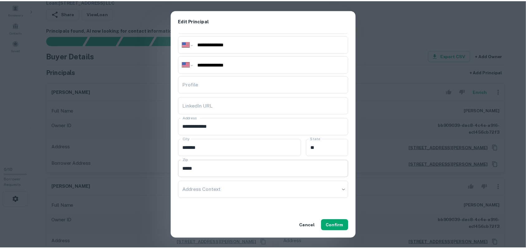
scroll to position [104, 0]
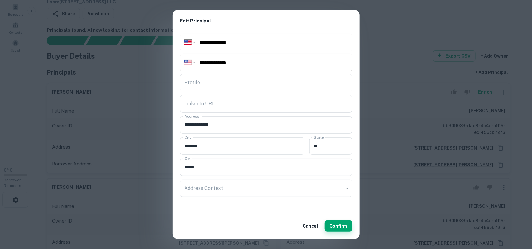
type input "**********"
click at [338, 225] on button "Confirm" at bounding box center [338, 226] width 27 height 11
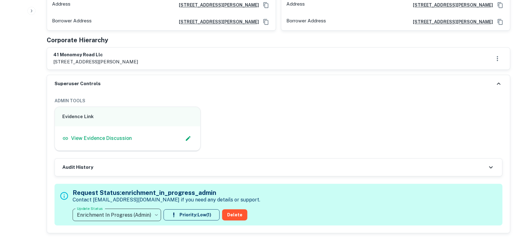
scroll to position [350, 0]
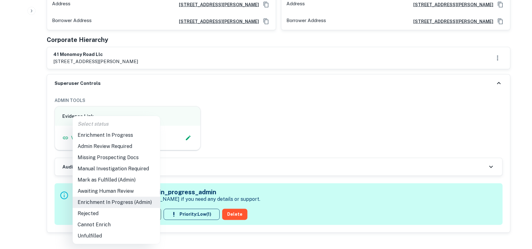
click at [109, 179] on li "Mark as Fulfilled (Admin)" at bounding box center [117, 180] width 88 height 11
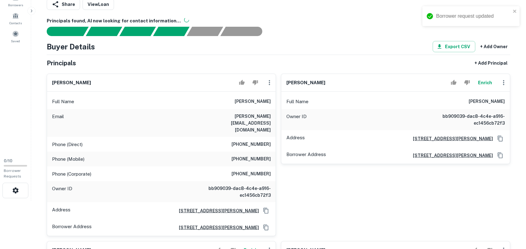
scroll to position [39, 0]
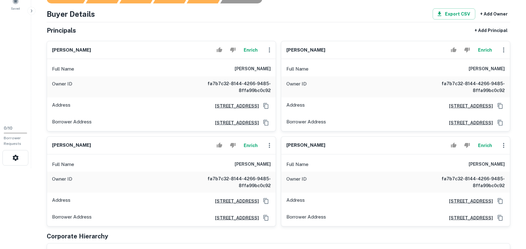
scroll to position [78, 0]
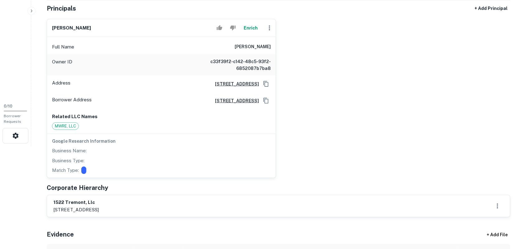
scroll to position [117, 0]
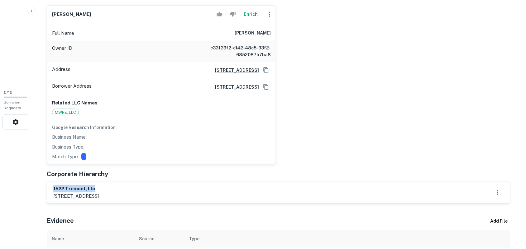
drag, startPoint x: 54, startPoint y: 189, endPoint x: 118, endPoint y: 188, distance: 64.2
click at [99, 188] on h6 "1522 tremont, llc" at bounding box center [75, 189] width 45 height 7
copy h6 "1522 tremont, llc"
click at [174, 159] on div "Match Type:" at bounding box center [161, 156] width 219 height 7
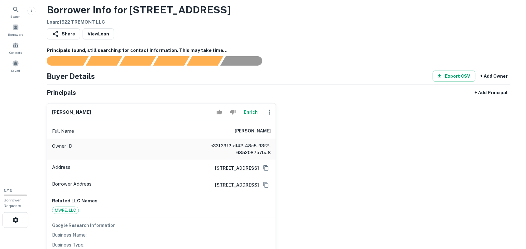
scroll to position [0, 0]
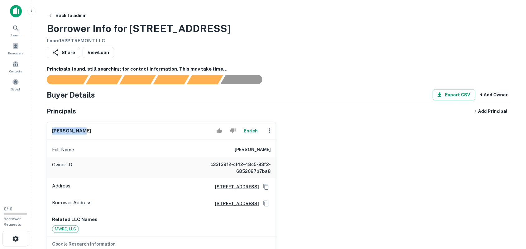
drag, startPoint x: 53, startPoint y: 131, endPoint x: 103, endPoint y: 135, distance: 50.3
click at [103, 133] on div "alan sharaf Enrich" at bounding box center [161, 131] width 229 height 18
copy h6 "alan sharaf"
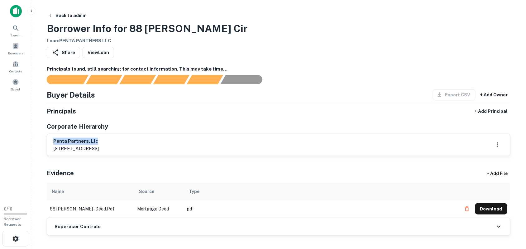
drag, startPoint x: 54, startPoint y: 142, endPoint x: 132, endPoint y: 144, distance: 78.2
click at [99, 144] on h6 "penta partners, llc" at bounding box center [75, 141] width 45 height 7
copy h6 "penta partners, llc"
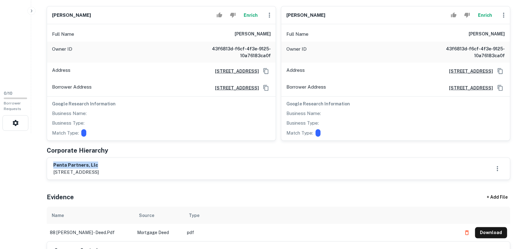
scroll to position [117, 0]
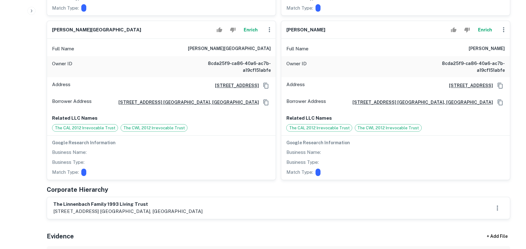
scroll to position [273, 0]
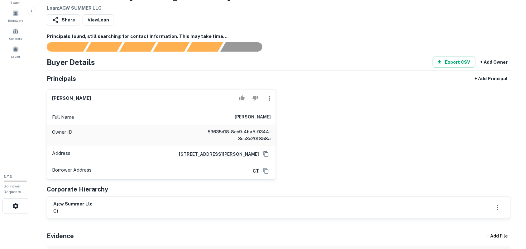
scroll to position [78, 0]
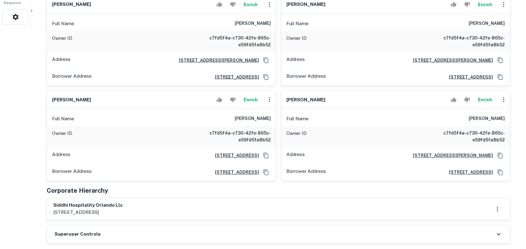
scroll to position [234, 0]
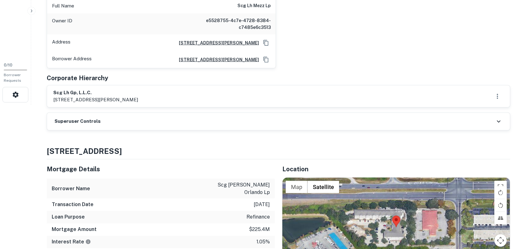
scroll to position [156, 0]
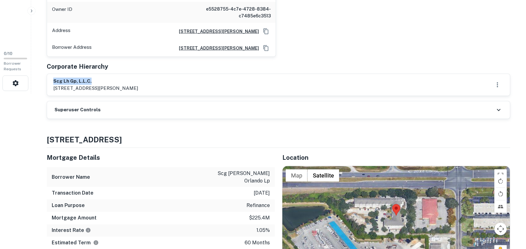
drag, startPoint x: 55, startPoint y: 80, endPoint x: 128, endPoint y: 80, distance: 73.5
click at [128, 80] on h6 "scg lh gp, l.l.c." at bounding box center [95, 81] width 85 height 7
copy h6 "scg lh gp, l.l.c."
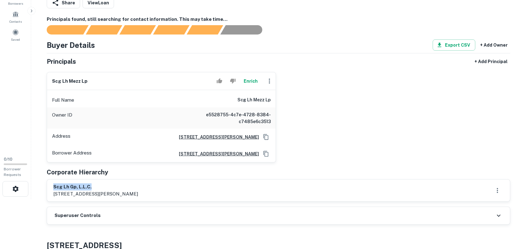
scroll to position [39, 0]
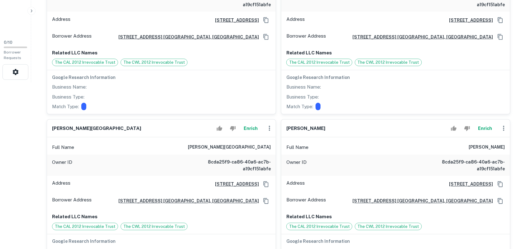
scroll to position [234, 0]
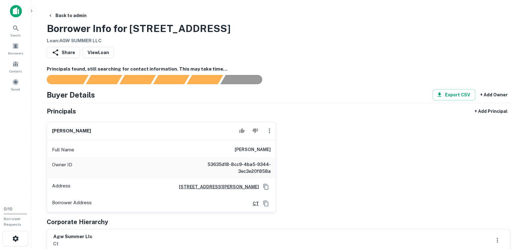
scroll to position [39, 0]
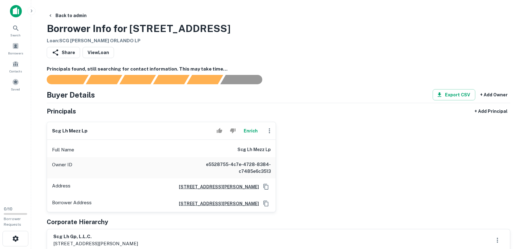
scroll to position [156, 0]
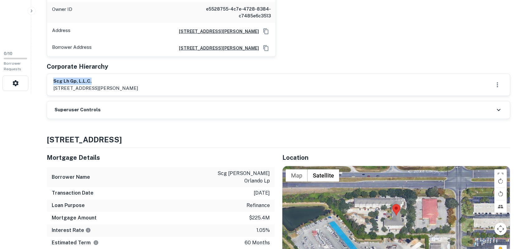
drag, startPoint x: 54, startPoint y: 83, endPoint x: 109, endPoint y: 83, distance: 55.7
click at [109, 83] on h6 "scg lh gp, l.l.c." at bounding box center [95, 81] width 85 height 7
copy h6 "scg lh gp, l.l.c."
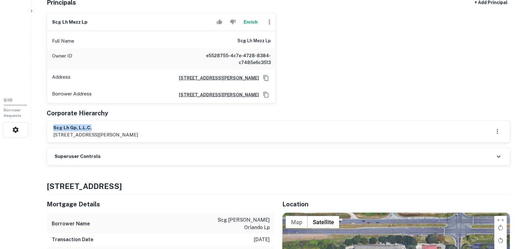
scroll to position [39, 0]
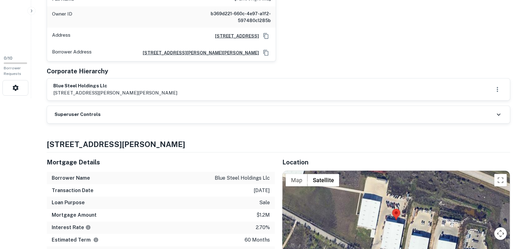
scroll to position [156, 0]
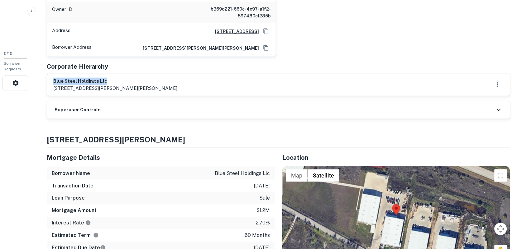
drag, startPoint x: 54, startPoint y: 82, endPoint x: 139, endPoint y: 82, distance: 85.3
click at [139, 82] on div "blue steel holdings llc [STREET_ADDRESS][PERSON_NAME][PERSON_NAME]" at bounding box center [278, 85] width 450 height 14
copy h6 "blue steel holdings llc"
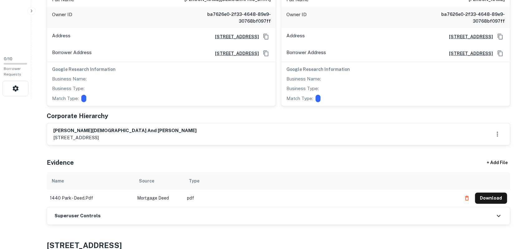
scroll to position [156, 0]
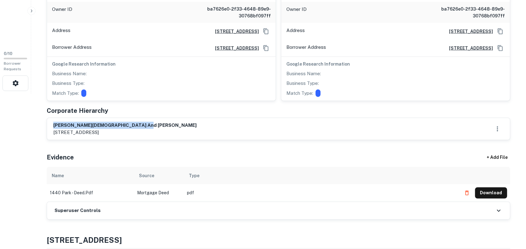
drag, startPoint x: 54, startPoint y: 125, endPoint x: 169, endPoint y: 128, distance: 115.6
click at [169, 128] on div "[PERSON_NAME][DEMOGRAPHIC_DATA] and [PERSON_NAME] [STREET_ADDRESS]" at bounding box center [278, 129] width 450 height 14
copy h6 "[PERSON_NAME][DEMOGRAPHIC_DATA] and [PERSON_NAME]"
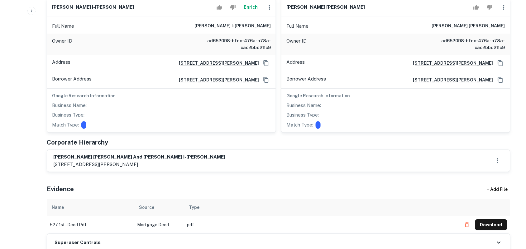
scroll to position [545, 0]
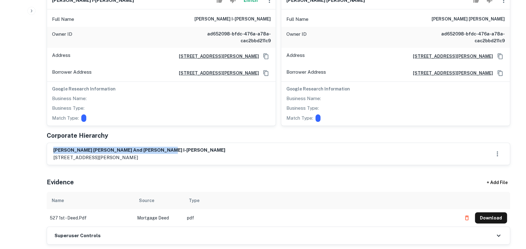
drag, startPoint x: 55, startPoint y: 143, endPoint x: 206, endPoint y: 142, distance: 151.4
click at [206, 147] on div "paul siong kuong ling and edythe i-tze ling 7759 toland avenue, los angeles, ca…" at bounding box center [278, 154] width 450 height 14
copy h6 "paul siong kuong ling and edythe i-tze ling"
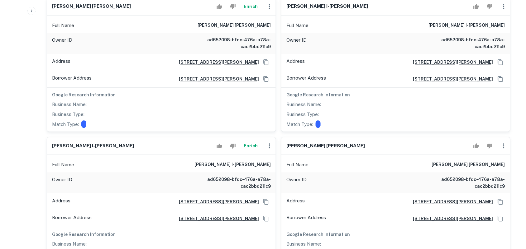
scroll to position [311, 0]
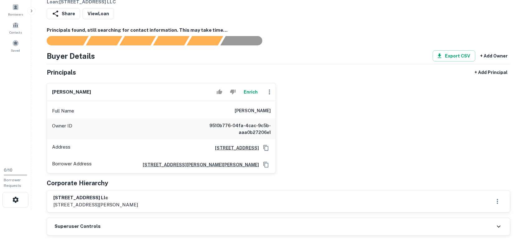
scroll to position [78, 0]
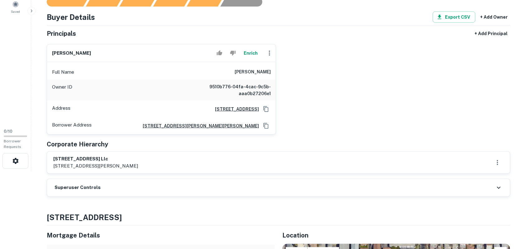
drag, startPoint x: 53, startPoint y: 158, endPoint x: 150, endPoint y: 160, distance: 96.9
click at [150, 160] on div "1518 e. 3rd street llc 30 north gould street suite r, sheridan, wy, 82801" at bounding box center [278, 163] width 463 height 22
copy h6 "1518 e. 3rd street llc"
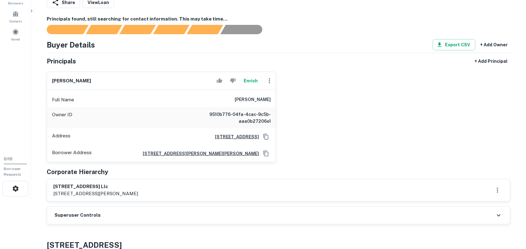
scroll to position [0, 0]
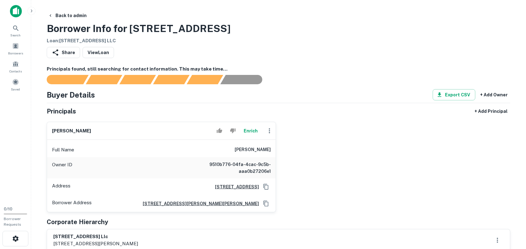
copy h6 "1518 e. 3rd street llc"
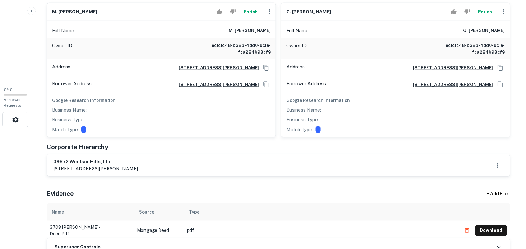
scroll to position [156, 0]
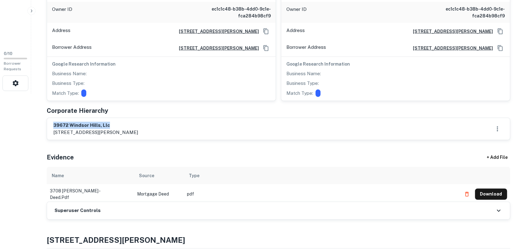
drag, startPoint x: 52, startPoint y: 126, endPoint x: 120, endPoint y: 120, distance: 68.5
click at [120, 120] on div "[GEOGRAPHIC_DATA], llc [STREET_ADDRESS][PERSON_NAME]" at bounding box center [278, 129] width 463 height 22
copy h6 "39672 windsor hills, llc"
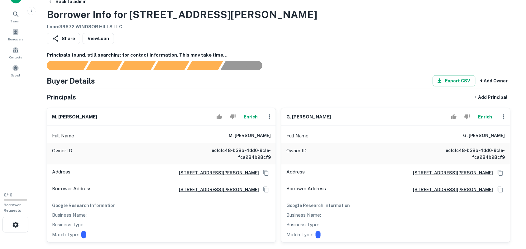
scroll to position [0, 0]
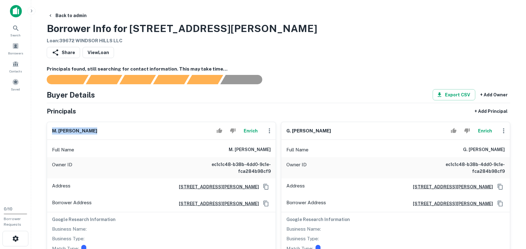
drag, startPoint x: 52, startPoint y: 129, endPoint x: 113, endPoint y: 135, distance: 61.0
click at [114, 134] on div "m. [PERSON_NAME]" at bounding box center [161, 131] width 229 height 18
copy h6 "m. [PERSON_NAME]"
drag, startPoint x: 284, startPoint y: 131, endPoint x: 321, endPoint y: 133, distance: 37.4
click at [321, 133] on div "g. [PERSON_NAME]" at bounding box center [395, 131] width 229 height 18
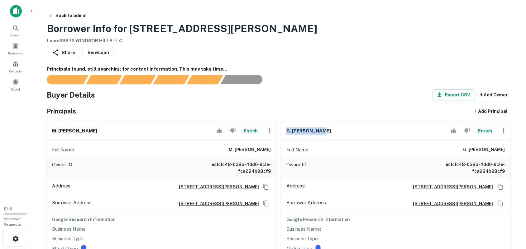
copy h6 "g. [PERSON_NAME]"
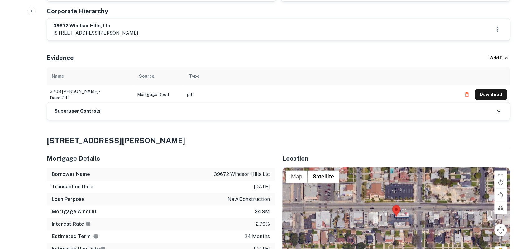
scroll to position [273, 0]
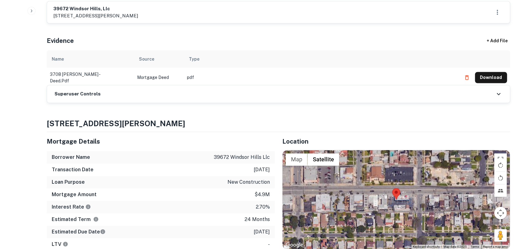
click at [496, 96] on icon at bounding box center [498, 94] width 7 height 7
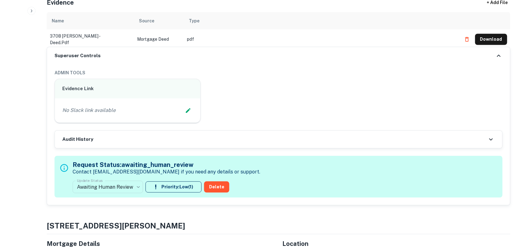
scroll to position [311, 0]
click at [189, 110] on icon "Edit Slack Link" at bounding box center [188, 110] width 6 height 6
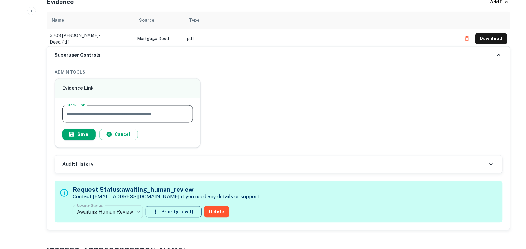
click at [136, 110] on input "Slack Link" at bounding box center [127, 114] width 130 height 17
paste input "**********"
type input "**********"
click at [84, 135] on button "Save" at bounding box center [78, 134] width 33 height 11
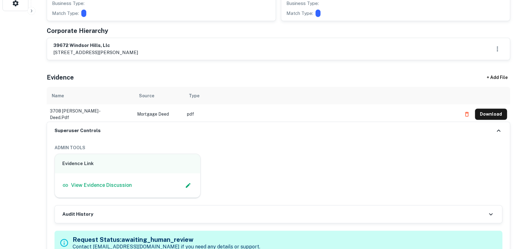
scroll to position [234, 0]
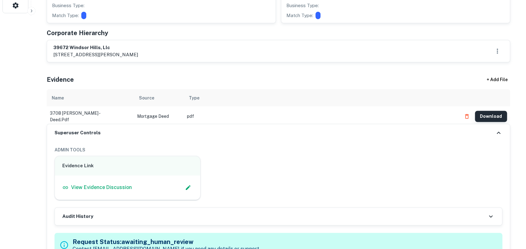
click at [494, 115] on button "Download" at bounding box center [491, 116] width 32 height 11
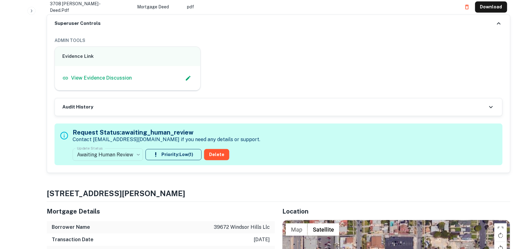
scroll to position [350, 0]
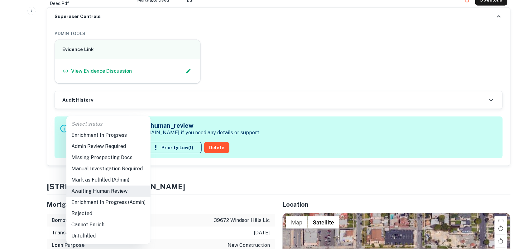
click at [108, 203] on li "Enrichment In Progress (Admin)" at bounding box center [108, 202] width 84 height 11
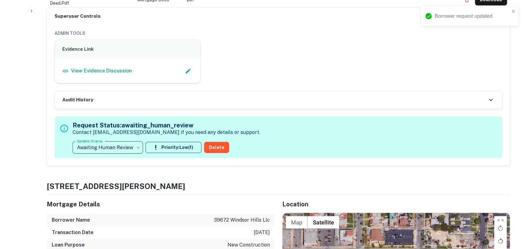
type input "**********"
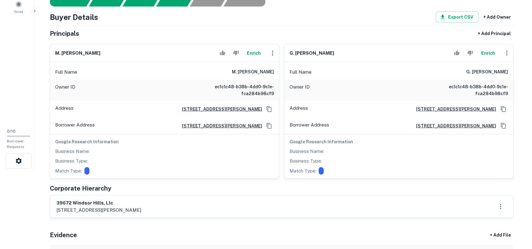
scroll to position [39, 0]
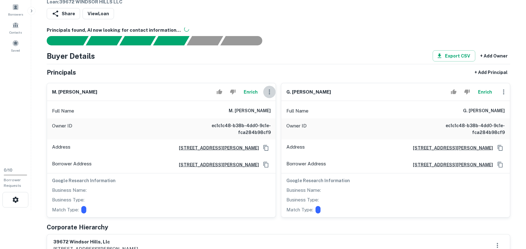
click at [268, 92] on icon "button" at bounding box center [269, 91] width 7 height 7
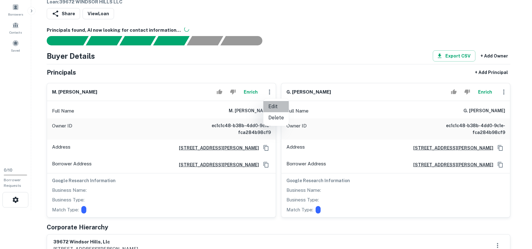
click at [275, 107] on li "Edit" at bounding box center [276, 106] width 26 height 11
select select "**"
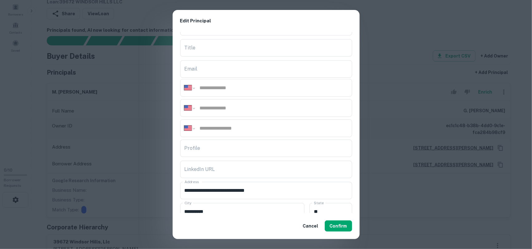
scroll to position [0, 0]
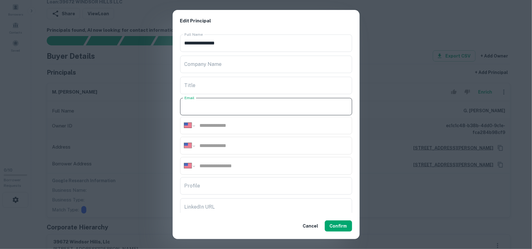
click at [221, 104] on input "Email" at bounding box center [266, 106] width 172 height 17
paste input "**********"
click at [237, 93] on div "**********" at bounding box center [266, 123] width 187 height 182
type input "**********"
click at [220, 125] on input "tel" at bounding box center [273, 125] width 149 height 7
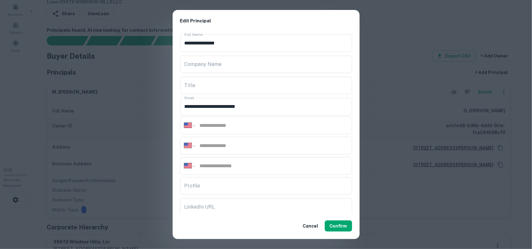
paste input "**********"
type input "**********"
drag, startPoint x: 259, startPoint y: 57, endPoint x: 249, endPoint y: 5, distance: 52.5
click at [252, 17] on div "**********" at bounding box center [266, 125] width 187 height 230
click at [223, 150] on div "**********" at bounding box center [266, 146] width 172 height 18
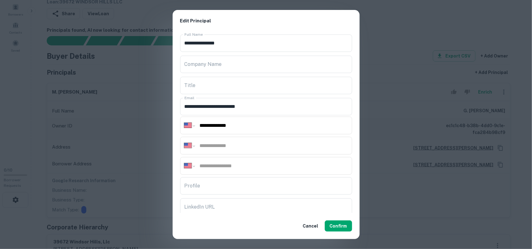
click at [224, 145] on input "tel" at bounding box center [273, 145] width 149 height 7
paste input "**********"
type input "**********"
drag, startPoint x: 248, startPoint y: 140, endPoint x: 265, endPoint y: 58, distance: 83.4
click at [264, 81] on div "**********" at bounding box center [266, 123] width 187 height 182
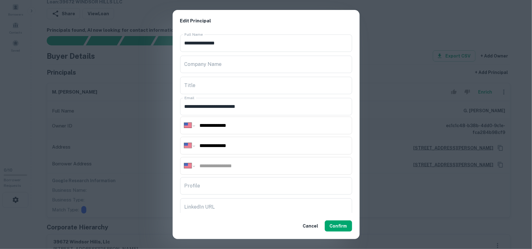
click at [262, 153] on div "**********" at bounding box center [266, 146] width 172 height 18
click at [231, 161] on div "**********" at bounding box center [266, 166] width 172 height 18
click at [228, 166] on input "tel" at bounding box center [273, 166] width 149 height 7
paste input "**********"
type input "**********"
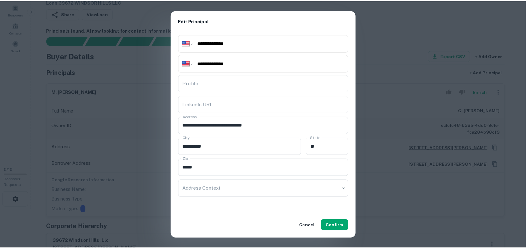
scroll to position [104, 0]
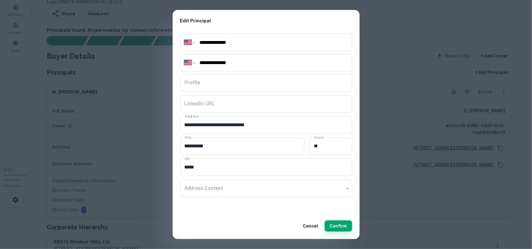
click at [341, 226] on button "Confirm" at bounding box center [338, 226] width 27 height 11
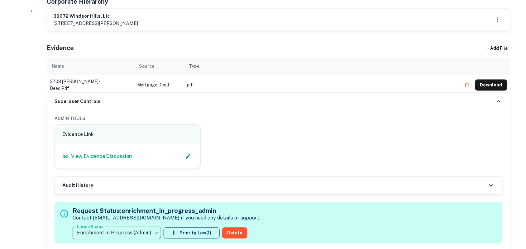
scroll to position [389, 0]
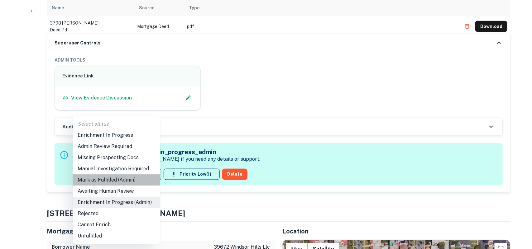
click at [129, 179] on li "Mark as Fulfilled (Admin)" at bounding box center [117, 180] width 88 height 11
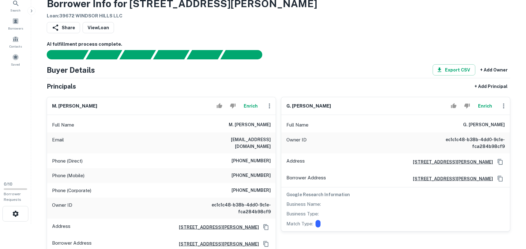
scroll to position [39, 0]
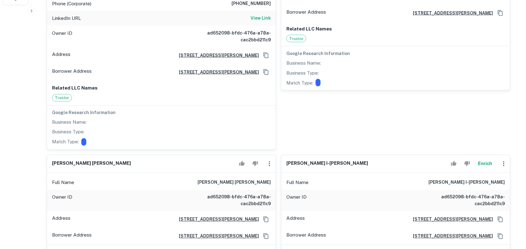
scroll to position [273, 0]
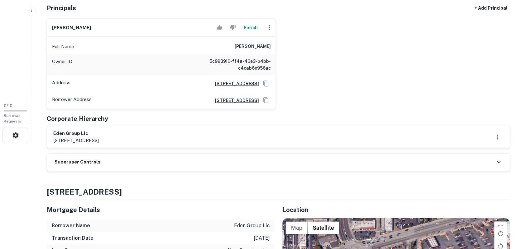
scroll to position [117, 0]
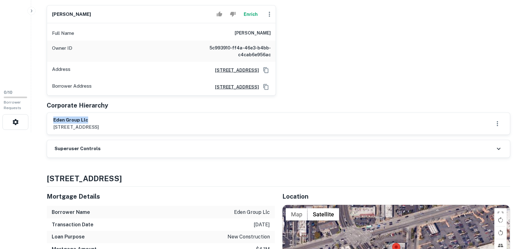
drag, startPoint x: 53, startPoint y: 118, endPoint x: 97, endPoint y: 119, distance: 44.2
click at [97, 119] on div "eden group llc [STREET_ADDRESS]" at bounding box center [278, 124] width 463 height 22
copy h6 "eden group llc"
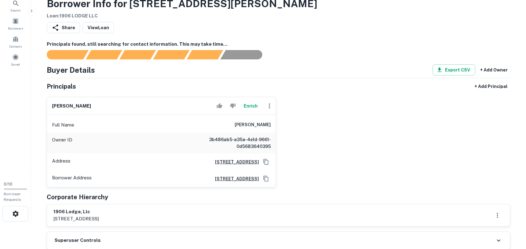
scroll to position [39, 0]
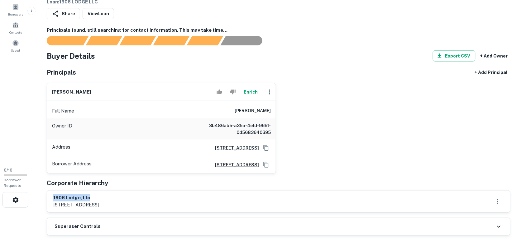
drag, startPoint x: 54, startPoint y: 200, endPoint x: 128, endPoint y: 198, distance: 74.1
click at [99, 198] on h6 "1906 lodge, llc" at bounding box center [75, 198] width 45 height 7
copy h6 "1906 lodge, llc"
drag, startPoint x: 53, startPoint y: 91, endPoint x: 115, endPoint y: 94, distance: 62.1
click at [116, 94] on div "[PERSON_NAME]" at bounding box center [161, 92] width 229 height 18
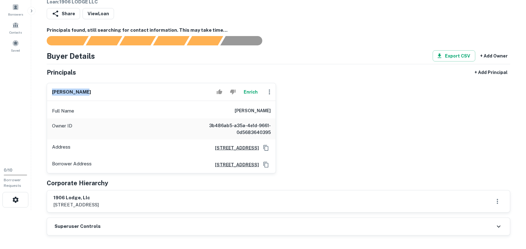
copy h6 "[PERSON_NAME]"
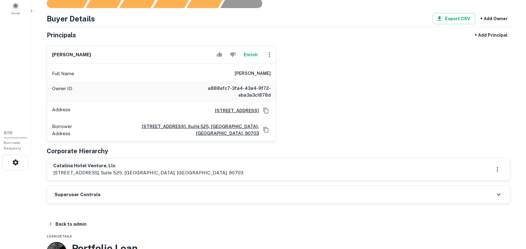
scroll to position [78, 0]
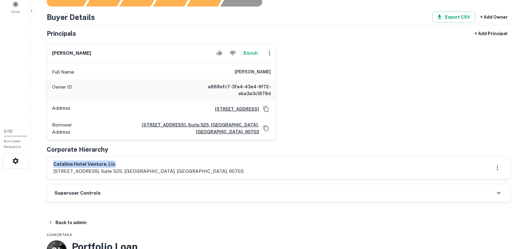
drag, startPoint x: 53, startPoint y: 159, endPoint x: 150, endPoint y: 161, distance: 96.9
click at [150, 161] on div "catalina hotel venture, llc [STREET_ADDRESS]. suite 525, [GEOGRAPHIC_DATA], [GE…" at bounding box center [278, 168] width 463 height 22
copy h6 "catalina hotel venture, llc"
click at [52, 52] on h6 "[PERSON_NAME]" at bounding box center [71, 53] width 39 height 7
drag, startPoint x: 52, startPoint y: 52, endPoint x: 109, endPoint y: 51, distance: 57.0
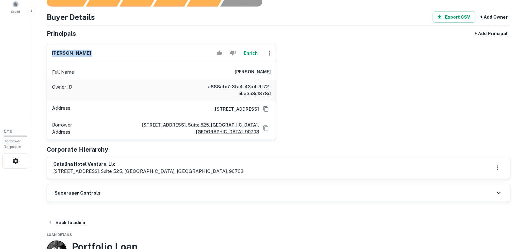
click at [109, 51] on div "[PERSON_NAME] Enrich" at bounding box center [161, 54] width 229 height 18
copy div "[PERSON_NAME] Enrich"
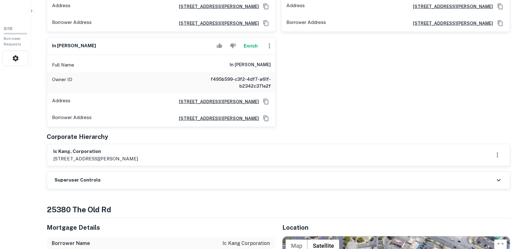
scroll to position [195, 0]
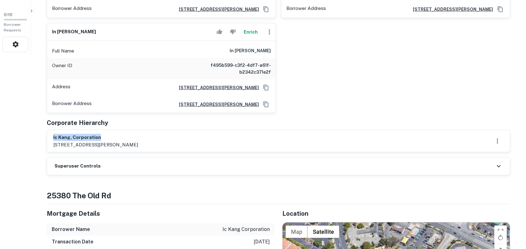
drag, startPoint x: 53, startPoint y: 139, endPoint x: 117, endPoint y: 138, distance: 63.6
click at [117, 138] on h6 "ic kang, corporation" at bounding box center [95, 137] width 85 height 7
copy h6 "ic kang, corporation"
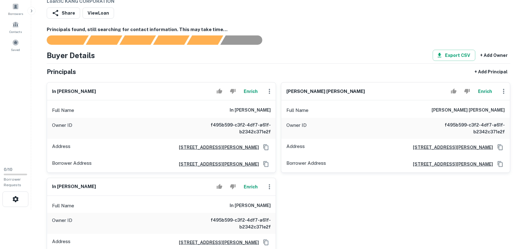
scroll to position [39, 0]
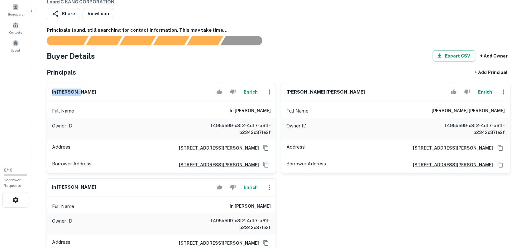
drag, startPoint x: 50, startPoint y: 92, endPoint x: 105, endPoint y: 90, distance: 54.9
click at [105, 90] on div "in [PERSON_NAME]" at bounding box center [161, 92] width 229 height 18
copy h6 "in [PERSON_NAME]"
drag, startPoint x: 287, startPoint y: 93, endPoint x: 335, endPoint y: 93, distance: 48.6
click at [335, 93] on div "[PERSON_NAME] [PERSON_NAME] Enrich" at bounding box center [395, 92] width 229 height 18
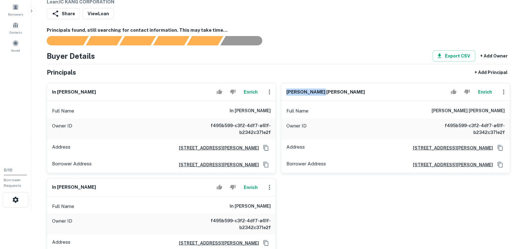
copy h6 "[PERSON_NAME] [PERSON_NAME]"
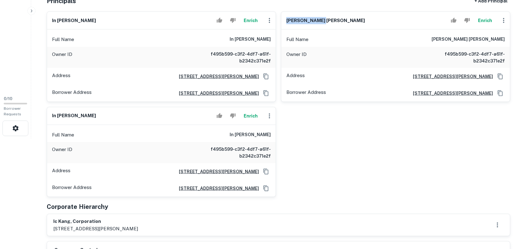
scroll to position [117, 0]
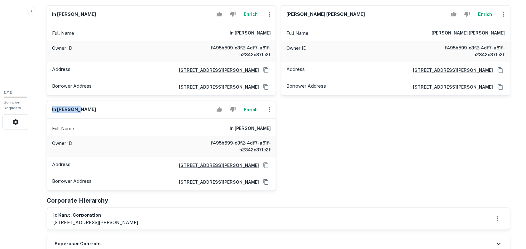
drag, startPoint x: 52, startPoint y: 111, endPoint x: 94, endPoint y: 112, distance: 41.5
click at [97, 110] on div "in [PERSON_NAME] Enrich" at bounding box center [161, 110] width 229 height 18
copy h6 "in [PERSON_NAME]"
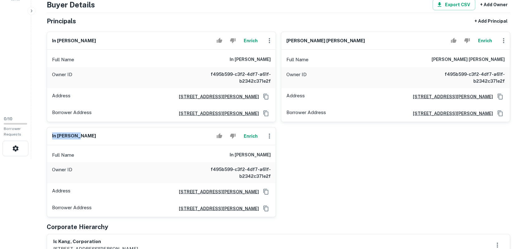
scroll to position [78, 0]
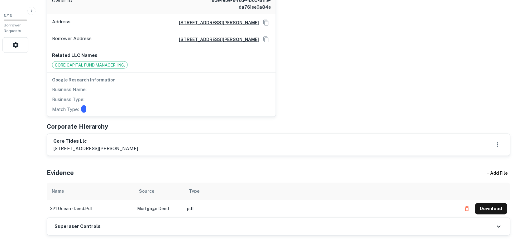
scroll to position [195, 0]
drag, startPoint x: 55, startPoint y: 142, endPoint x: 82, endPoint y: 140, distance: 26.8
click at [86, 140] on h6 "core tides llc" at bounding box center [95, 140] width 85 height 7
click at [51, 140] on div "core tides llc [STREET_ADDRESS][PERSON_NAME]" at bounding box center [278, 145] width 463 height 22
drag, startPoint x: 53, startPoint y: 140, endPoint x: 97, endPoint y: 140, distance: 44.5
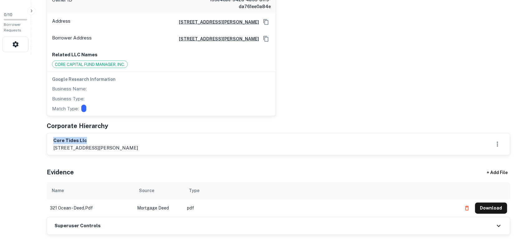
click at [97, 140] on div "core tides llc [STREET_ADDRESS][PERSON_NAME]" at bounding box center [278, 145] width 463 height 22
copy h6 "core tides llc"
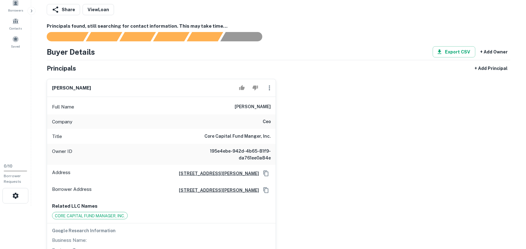
scroll to position [39, 0]
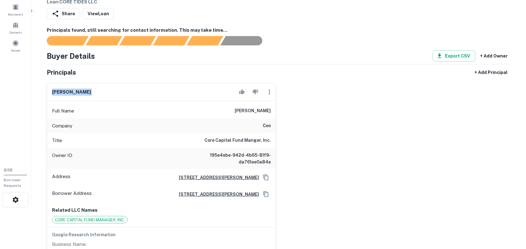
drag, startPoint x: 54, startPoint y: 90, endPoint x: 170, endPoint y: 89, distance: 116.8
click at [170, 89] on div "roshan bhakta" at bounding box center [161, 92] width 229 height 18
copy div "roshan bhakta"
click at [323, 97] on div "roshan bhakta Full Name roshan bhakta Company ceo Title Core Capital Fund Mange…" at bounding box center [276, 175] width 468 height 194
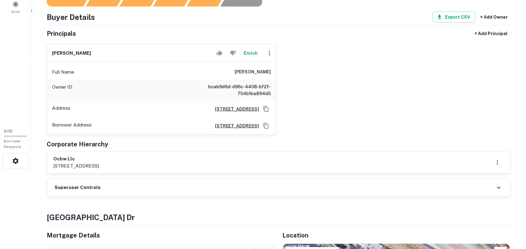
scroll to position [117, 0]
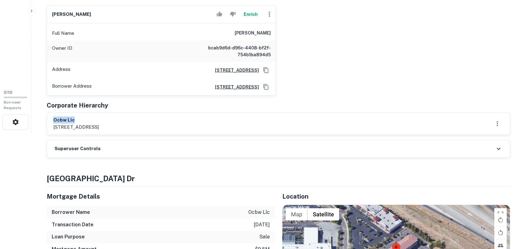
drag, startPoint x: 54, startPoint y: 119, endPoint x: 107, endPoint y: 119, distance: 52.9
click at [99, 119] on h6 "ocbw llc" at bounding box center [75, 120] width 45 height 7
copy h6 "ocbw llc"
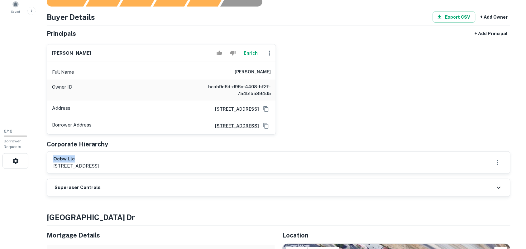
drag, startPoint x: 52, startPoint y: 52, endPoint x: 94, endPoint y: 58, distance: 42.7
click at [94, 56] on div "[PERSON_NAME]" at bounding box center [161, 54] width 229 height 18
copy h6 "[PERSON_NAME]"
drag, startPoint x: 55, startPoint y: 159, endPoint x: 80, endPoint y: 156, distance: 25.7
click at [80, 156] on h6 "ocbw llc" at bounding box center [75, 159] width 45 height 7
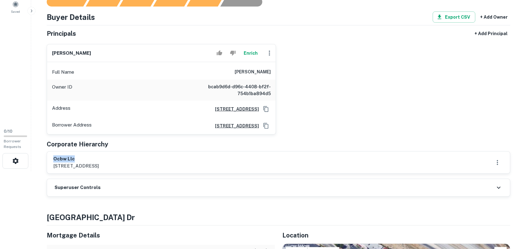
copy h6 "ocbw llc"
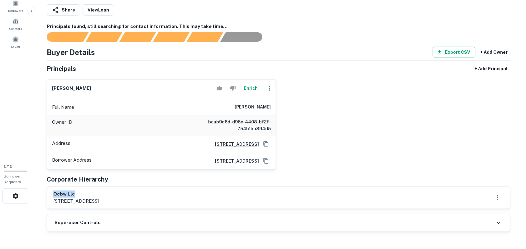
scroll to position [0, 0]
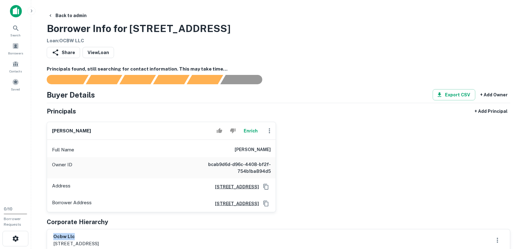
drag, startPoint x: 51, startPoint y: 131, endPoint x: 103, endPoint y: 131, distance: 52.0
click at [104, 130] on div "franklin chang Enrich" at bounding box center [161, 131] width 229 height 18
copy h6 "franklin chang"
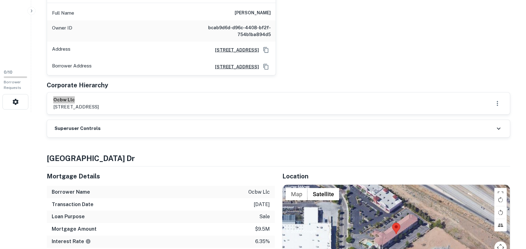
scroll to position [156, 0]
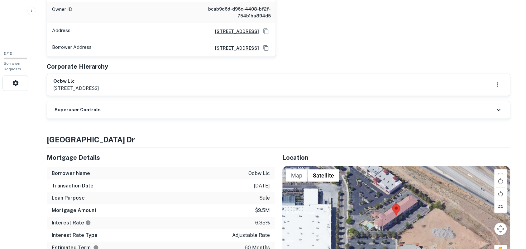
click at [492, 110] on div "Superuser Controls" at bounding box center [278, 110] width 463 height 17
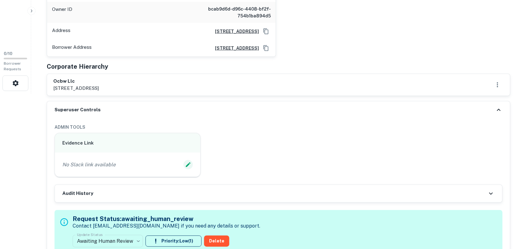
click at [185, 165] on icon "Edit Slack Link" at bounding box center [188, 165] width 6 height 6
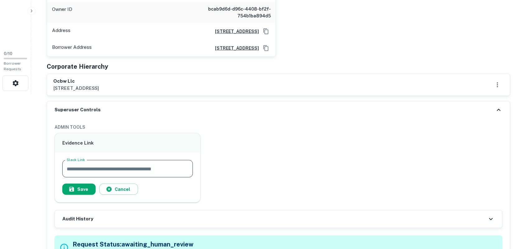
click at [147, 166] on input "Slack Link" at bounding box center [127, 168] width 130 height 17
paste input "**********"
type input "**********"
click at [83, 189] on button "Save" at bounding box center [78, 189] width 33 height 11
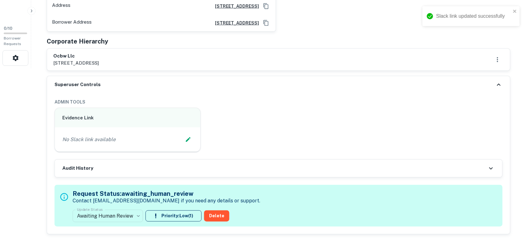
scroll to position [195, 0]
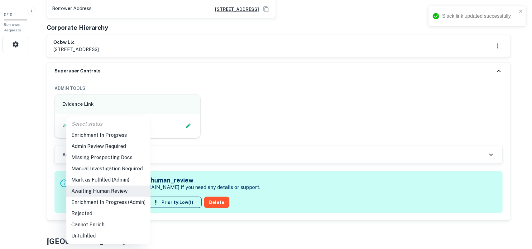
click at [96, 201] on li "Enrichment In Progress (Admin)" at bounding box center [108, 202] width 84 height 11
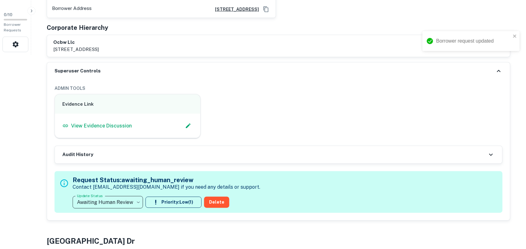
type input "**********"
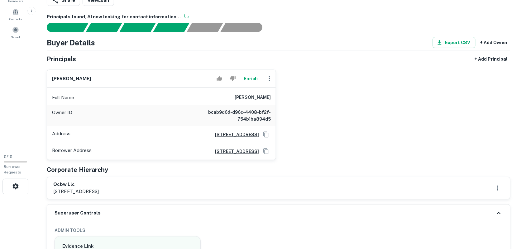
scroll to position [39, 0]
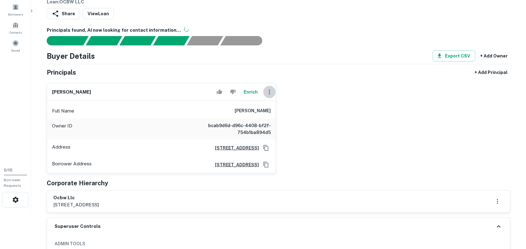
click at [271, 92] on icon "button" at bounding box center [269, 91] width 7 height 7
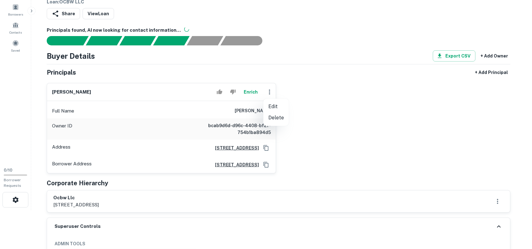
click at [271, 105] on li "Edit" at bounding box center [276, 106] width 26 height 11
select select "**"
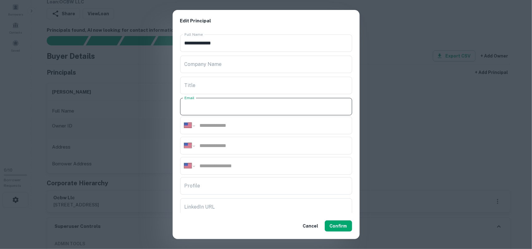
click at [239, 107] on input "Email" at bounding box center [266, 106] width 172 height 17
paste input "**********"
type input "**********"
click at [230, 124] on input "tel" at bounding box center [273, 125] width 149 height 7
paste input "**********"
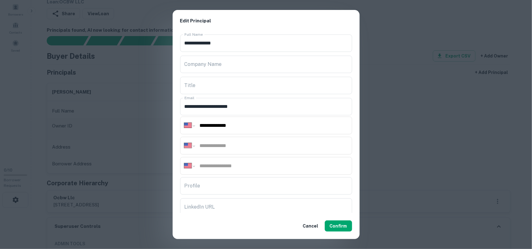
type input "**********"
click at [241, 145] on input "tel" at bounding box center [273, 145] width 149 height 7
paste input "**********"
drag, startPoint x: 257, startPoint y: 144, endPoint x: 268, endPoint y: 132, distance: 15.6
click at [258, 142] on input "**********" at bounding box center [273, 145] width 149 height 7
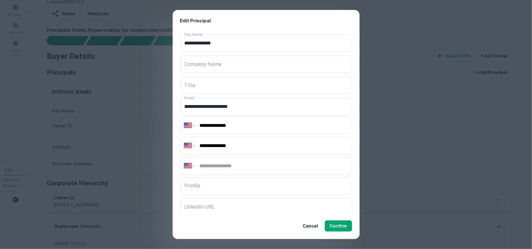
type input "**********"
click at [241, 168] on input "tel" at bounding box center [273, 166] width 149 height 7
paste input "**********"
type input "**********"
click at [341, 227] on button "Confirm" at bounding box center [338, 226] width 27 height 11
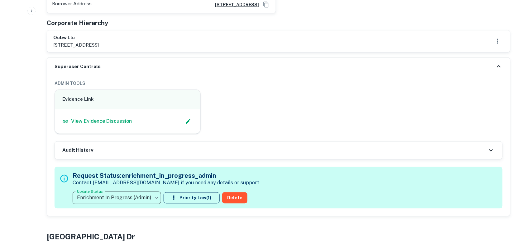
scroll to position [273, 0]
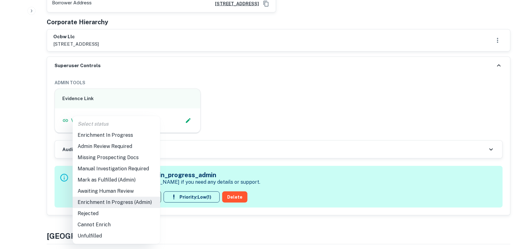
click at [104, 179] on li "Mark as Fulfilled (Admin)" at bounding box center [117, 180] width 88 height 11
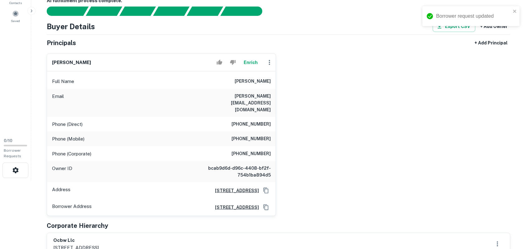
scroll to position [39, 0]
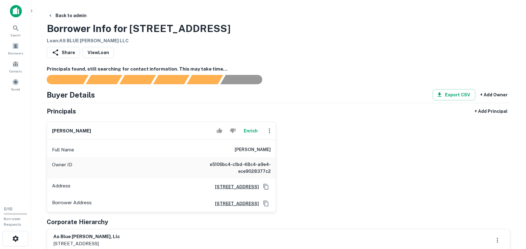
scroll to position [78, 0]
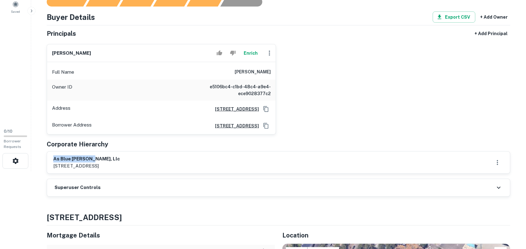
drag, startPoint x: 53, startPoint y: 159, endPoint x: 102, endPoint y: 157, distance: 48.9
click at [102, 157] on h6 "as blue [PERSON_NAME], llc" at bounding box center [86, 159] width 67 height 7
copy h6 "as blue [PERSON_NAME], llc"
drag, startPoint x: 53, startPoint y: 51, endPoint x: 132, endPoint y: 53, distance: 78.8
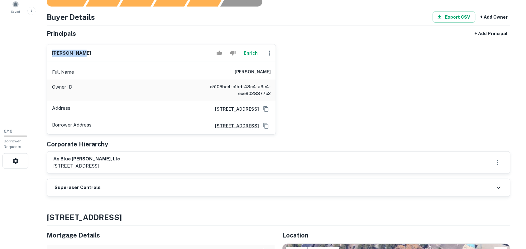
click at [132, 53] on div "[PERSON_NAME] [PERSON_NAME]" at bounding box center [161, 54] width 229 height 18
copy h6 "[PERSON_NAME]"
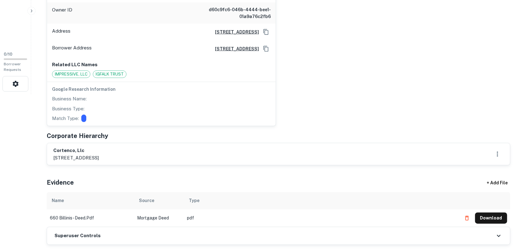
scroll to position [156, 0]
drag, startPoint x: 54, startPoint y: 149, endPoint x: 129, endPoint y: 149, distance: 74.7
click at [99, 149] on h6 "cortenco, llc" at bounding box center [75, 150] width 45 height 7
copy h6 "cortenco, llc"
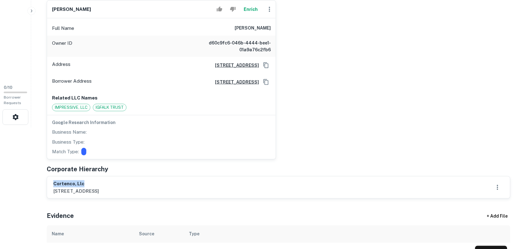
scroll to position [78, 0]
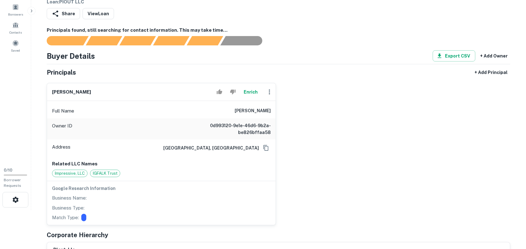
scroll to position [117, 0]
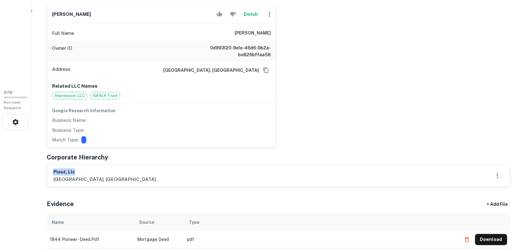
drag, startPoint x: 52, startPoint y: 170, endPoint x: 102, endPoint y: 172, distance: 49.6
click at [102, 172] on div "plout, llc [GEOGRAPHIC_DATA], [GEOGRAPHIC_DATA]" at bounding box center [278, 176] width 463 height 22
copy h6 "plout, llc"
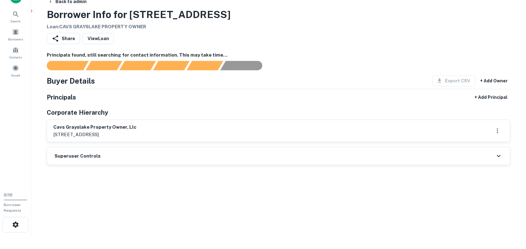
scroll to position [39, 0]
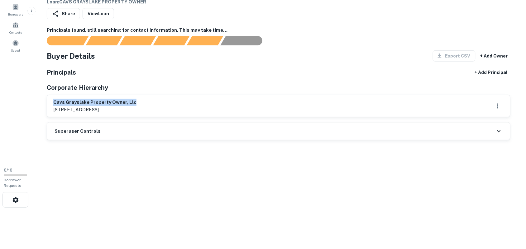
drag, startPoint x: 53, startPoint y: 102, endPoint x: 189, endPoint y: 107, distance: 136.2
click at [191, 104] on div "cavs grayslake property owner, llc [STREET_ADDRESS]" at bounding box center [278, 106] width 463 height 22
copy h6 "cavs grayslake property owner, llc"
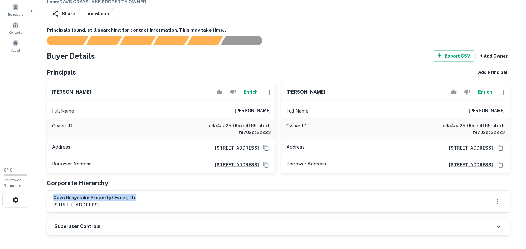
drag, startPoint x: 52, startPoint y: 91, endPoint x: 98, endPoint y: 89, distance: 46.4
click at [98, 89] on div "[PERSON_NAME] Enrich" at bounding box center [161, 92] width 229 height 18
copy h6 "[PERSON_NAME]"
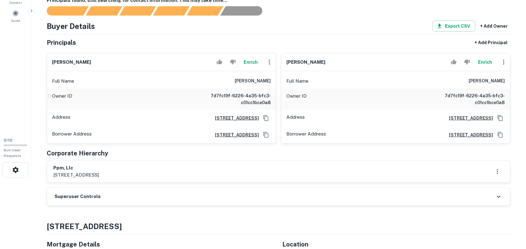
scroll to position [117, 0]
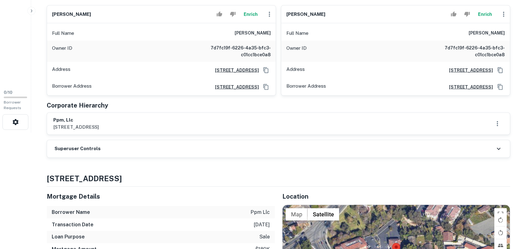
drag, startPoint x: 54, startPoint y: 126, endPoint x: 151, endPoint y: 129, distance: 97.5
click at [164, 128] on div "ppm, llc [STREET_ADDRESS]" at bounding box center [278, 124] width 450 height 14
drag, startPoint x: 53, startPoint y: 122, endPoint x: 80, endPoint y: 121, distance: 26.8
click at [80, 121] on div "ppm, llc [STREET_ADDRESS]" at bounding box center [278, 124] width 463 height 22
copy h6 "ppm, llc"
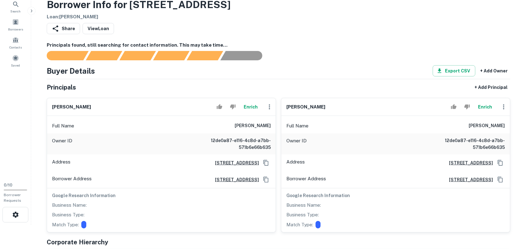
scroll to position [117, 0]
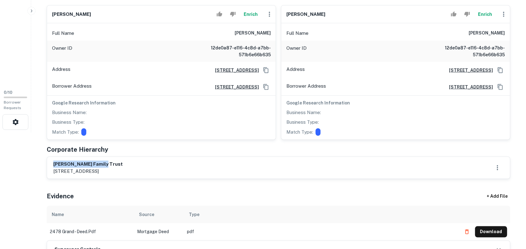
drag, startPoint x: 53, startPoint y: 164, endPoint x: 164, endPoint y: 163, distance: 110.9
click at [164, 163] on div "[PERSON_NAME] family trust [STREET_ADDRESS]" at bounding box center [278, 168] width 450 height 14
copy h6 "[PERSON_NAME] family trust"
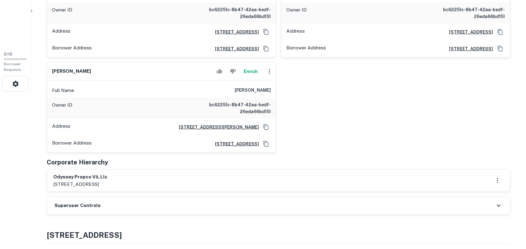
scroll to position [156, 0]
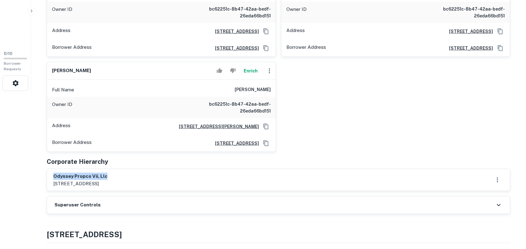
drag, startPoint x: 52, startPoint y: 177, endPoint x: 144, endPoint y: 176, distance: 91.6
click at [144, 176] on div "odyssey propco vii, llc 301 commerce st., ste. 300, fort worth, fl, 76102" at bounding box center [278, 180] width 463 height 22
copy h6 "odyssey propco vii, llc"
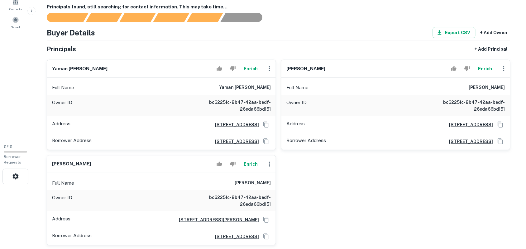
scroll to position [39, 0]
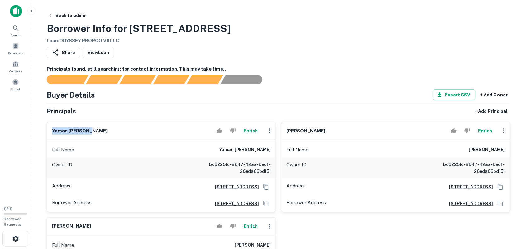
drag, startPoint x: 53, startPoint y: 132, endPoint x: 133, endPoint y: 138, distance: 80.2
click at [133, 136] on div "yaman shukairy Enrich" at bounding box center [161, 131] width 229 height 18
copy h6 "yaman shukairy"
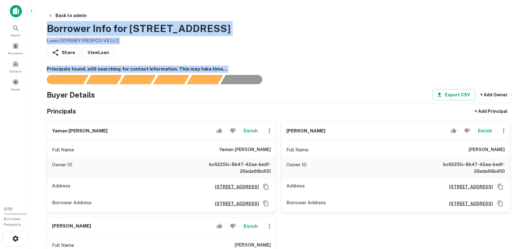
drag, startPoint x: 292, startPoint y: 5, endPoint x: 332, endPoint y: -34, distance: 56.2
click at [332, 0] on html "Search Borrowers Contacts Saved 0 / 10 Borrower Requests Back to admin Borrower…" at bounding box center [263, 124] width 526 height 249
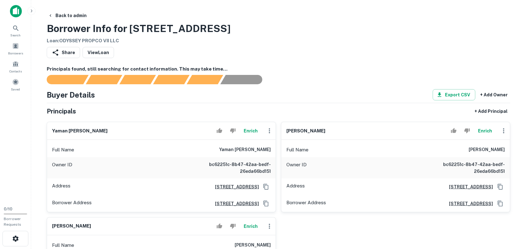
click at [67, 130] on h6 "yaman shukairy" at bounding box center [79, 131] width 55 height 7
click at [52, 132] on div "yaman shukairy Enrich" at bounding box center [161, 131] width 229 height 18
drag, startPoint x: 52, startPoint y: 131, endPoint x: 94, endPoint y: 130, distance: 41.7
click at [94, 130] on div "yaman shukairy Enrich" at bounding box center [161, 131] width 229 height 18
copy h6 "yaman shukairy"
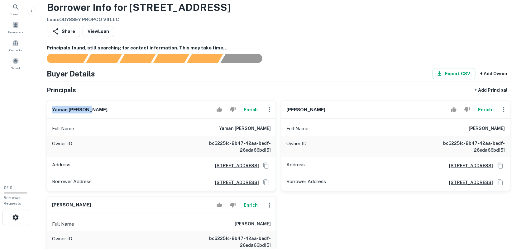
scroll to position [39, 0]
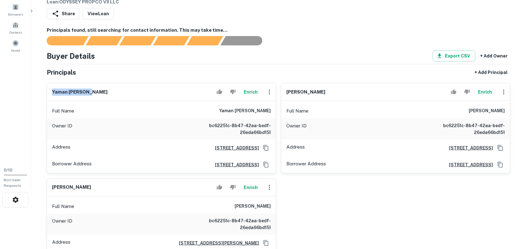
drag, startPoint x: 287, startPoint y: 92, endPoint x: 343, endPoint y: 90, distance: 56.4
click at [343, 90] on div "matthew coleman Enrich" at bounding box center [395, 92] width 229 height 18
copy h6 "matthew coleman"
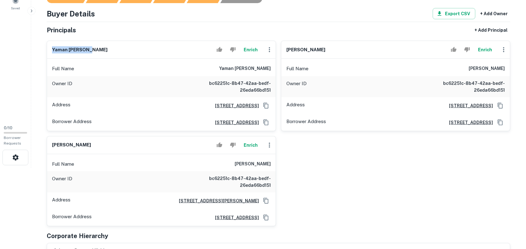
scroll to position [156, 0]
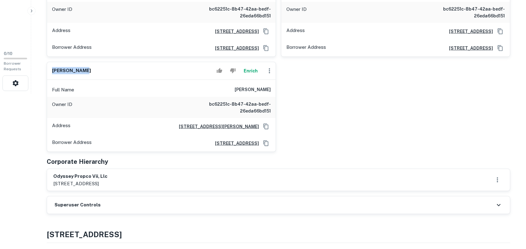
drag, startPoint x: 51, startPoint y: 71, endPoint x: 97, endPoint y: 70, distance: 46.7
click at [97, 70] on div "steven angel Enrich" at bounding box center [161, 71] width 229 height 18
copy h6 "steven angel"
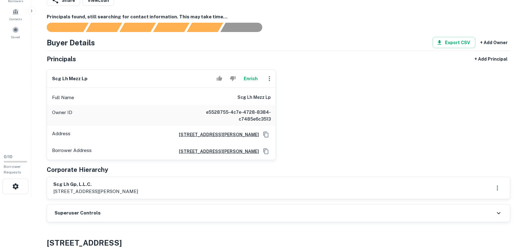
scroll to position [39, 0]
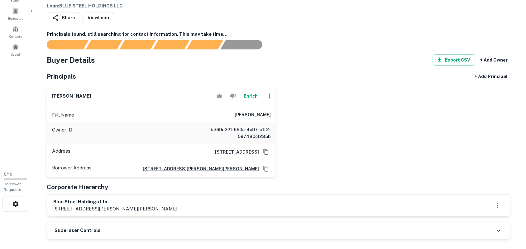
scroll to position [78, 0]
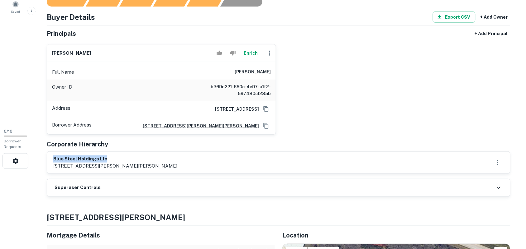
drag, startPoint x: 55, startPoint y: 158, endPoint x: 116, endPoint y: 160, distance: 61.1
click at [115, 159] on h6 "blue steel holdings llc" at bounding box center [115, 159] width 124 height 7
copy h6 "blue steel holdings llc"
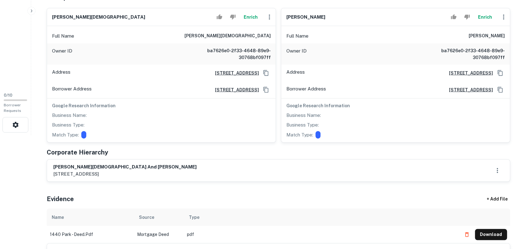
scroll to position [117, 0]
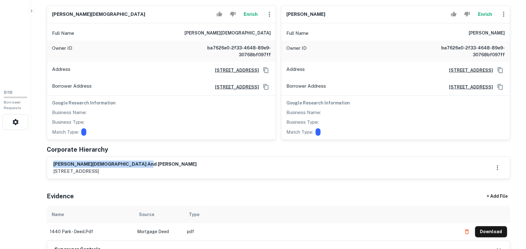
drag, startPoint x: 54, startPoint y: 164, endPoint x: 150, endPoint y: 163, distance: 96.2
click at [150, 163] on div "[PERSON_NAME][DEMOGRAPHIC_DATA] and [PERSON_NAME] [STREET_ADDRESS]" at bounding box center [278, 168] width 450 height 14
copy h6 "[PERSON_NAME][DEMOGRAPHIC_DATA] and [PERSON_NAME]"
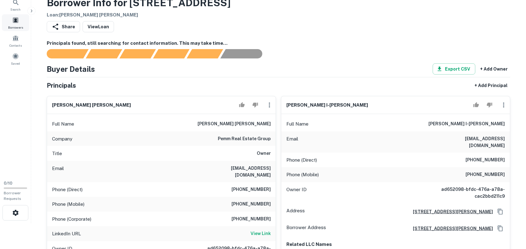
scroll to position [39, 0]
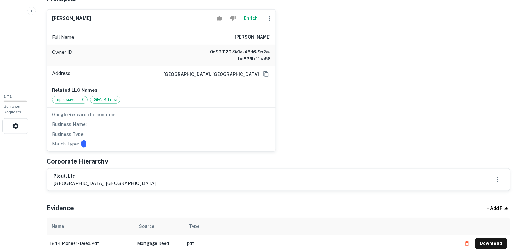
scroll to position [117, 0]
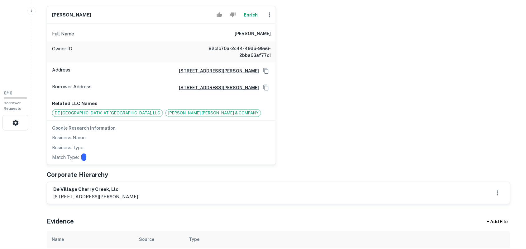
scroll to position [117, 0]
drag, startPoint x: 53, startPoint y: 188, endPoint x: 185, endPoint y: 187, distance: 131.4
click at [185, 187] on div "de [GEOGRAPHIC_DATA], llc [STREET_ADDRESS][PERSON_NAME]" at bounding box center [278, 193] width 450 height 14
copy h6 "de village cherry creek, llc"
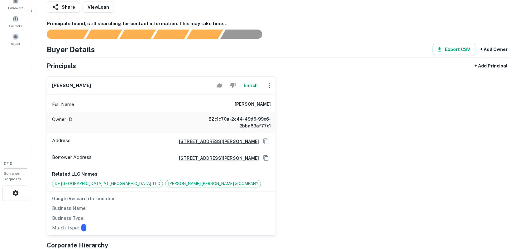
scroll to position [39, 0]
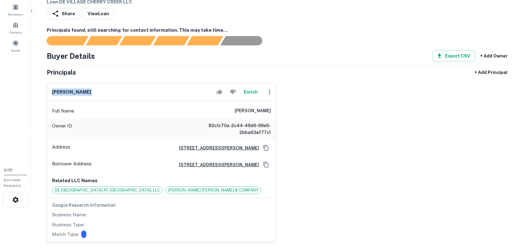
drag, startPoint x: 53, startPoint y: 91, endPoint x: 189, endPoint y: 91, distance: 136.1
click at [189, 91] on div "[PERSON_NAME]" at bounding box center [161, 92] width 229 height 18
copy div "[PERSON_NAME]"
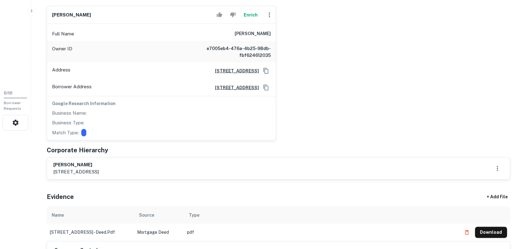
scroll to position [117, 0]
drag, startPoint x: 53, startPoint y: 164, endPoint x: 149, endPoint y: 162, distance: 96.6
click at [150, 162] on div "ryan edward keenliside 930 central ave #604, saint petersburg, fl, 33705" at bounding box center [278, 168] width 463 height 22
copy h6 "ryan edward keenliside"
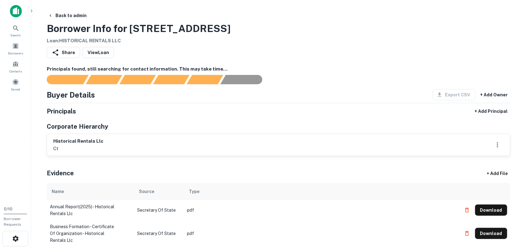
scroll to position [39, 0]
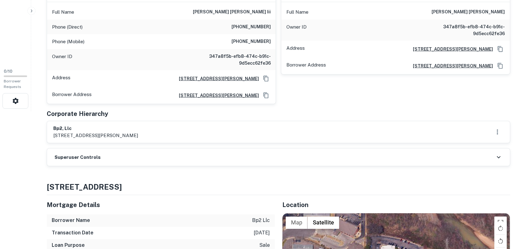
scroll to position [156, 0]
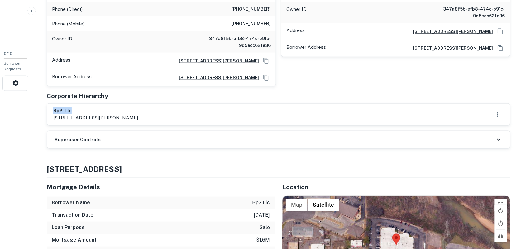
drag, startPoint x: 54, startPoint y: 110, endPoint x: 79, endPoint y: 113, distance: 25.7
click at [84, 110] on h6 "bp2, llc" at bounding box center [95, 110] width 85 height 7
copy h6 "bp2, llc"
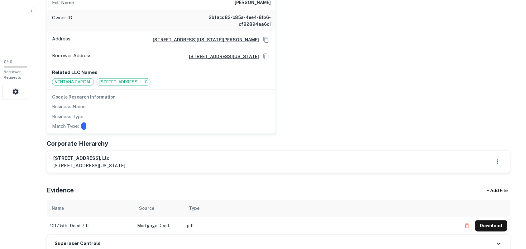
scroll to position [156, 0]
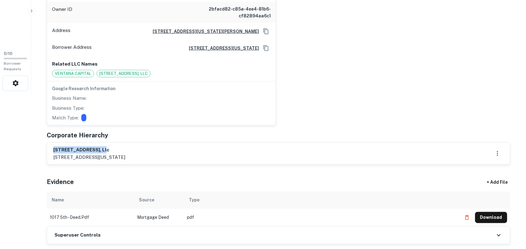
drag, startPoint x: 54, startPoint y: 149, endPoint x: 144, endPoint y: 149, distance: 90.6
click at [125, 148] on h6 "1017-5th street, llc" at bounding box center [89, 150] width 72 height 7
copy h6 "1017-5th street, llc"
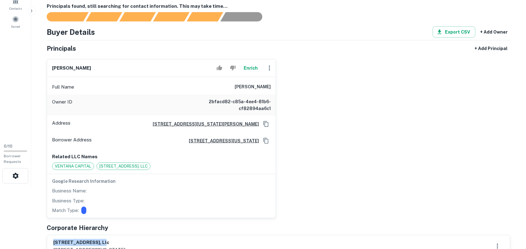
scroll to position [39, 0]
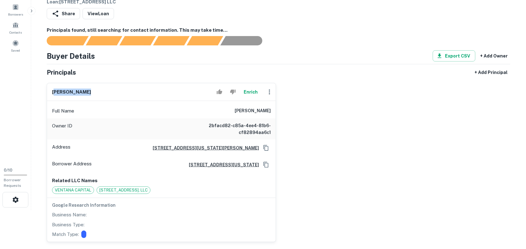
drag, startPoint x: 54, startPoint y: 91, endPoint x: 72, endPoint y: 95, distance: 19.0
click at [95, 95] on div "jared waldman Enrich" at bounding box center [161, 92] width 229 height 18
drag, startPoint x: 52, startPoint y: 91, endPoint x: 109, endPoint y: 97, distance: 57.0
click at [109, 97] on div "jared waldman Enrich" at bounding box center [161, 92] width 229 height 18
copy h6 "jared waldman"
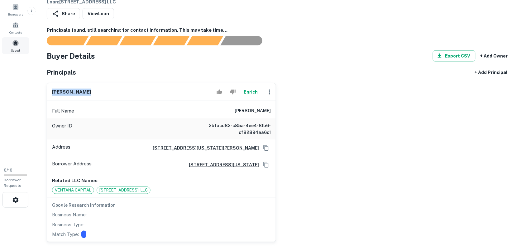
scroll to position [0, 0]
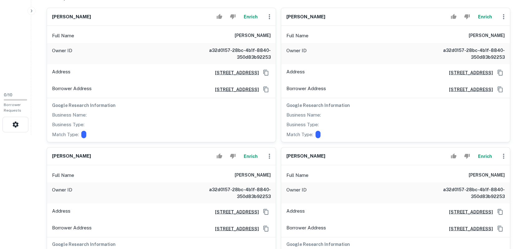
scroll to position [156, 0]
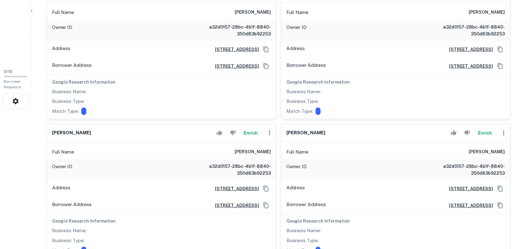
scroll to position [156, 0]
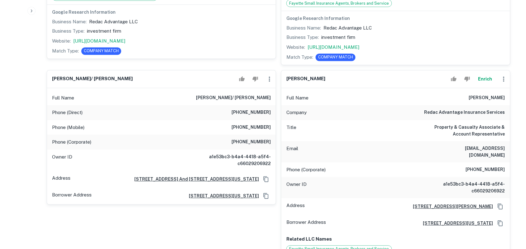
scroll to position [350, 0]
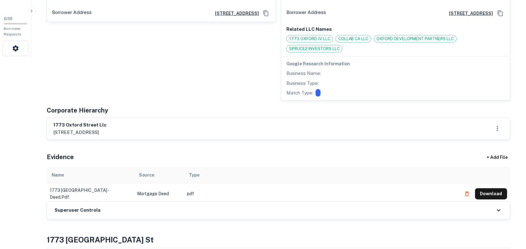
scroll to position [234, 0]
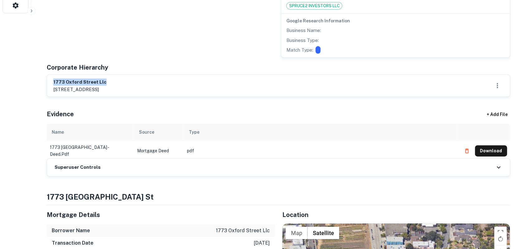
drag, startPoint x: 53, startPoint y: 81, endPoint x: 142, endPoint y: 81, distance: 88.4
click at [142, 81] on div "1773 oxford street llc [STREET_ADDRESS]" at bounding box center [278, 86] width 450 height 14
copy h6 "1773 oxford street llc"
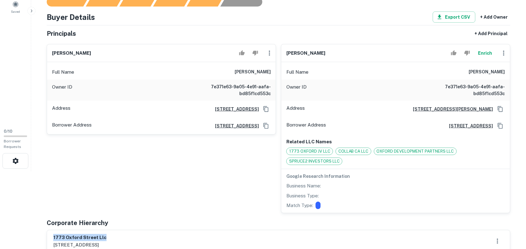
scroll to position [39, 0]
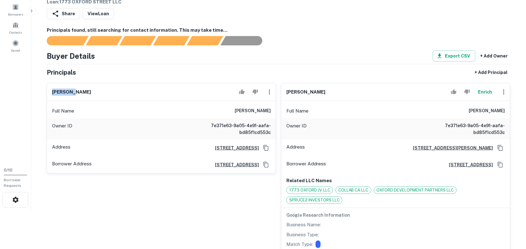
drag, startPoint x: 51, startPoint y: 92, endPoint x: 118, endPoint y: 94, distance: 67.0
click at [120, 93] on div "qin wang" at bounding box center [161, 92] width 229 height 18
copy h6 "qin wang"
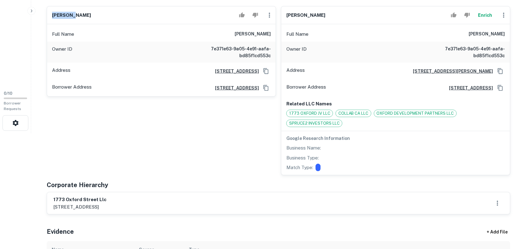
scroll to position [117, 0]
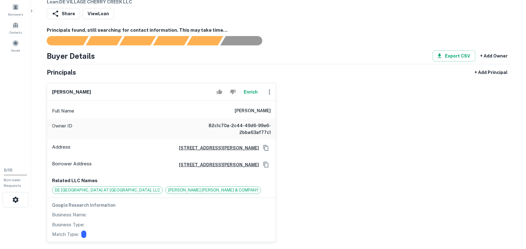
scroll to position [78, 0]
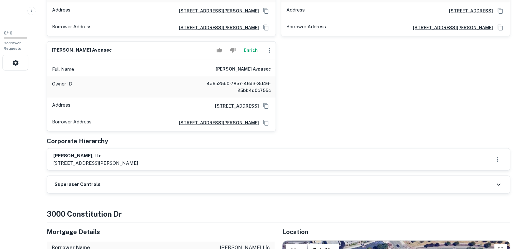
scroll to position [195, 0]
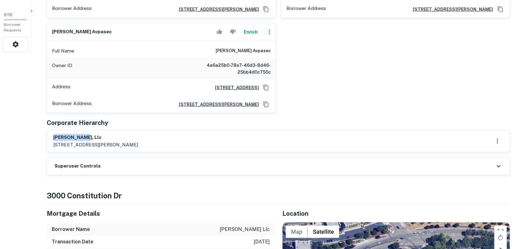
drag, startPoint x: 53, startPoint y: 139, endPoint x: 92, endPoint y: 138, distance: 38.6
click at [92, 138] on h6 "js bray, llc" at bounding box center [95, 137] width 85 height 7
copy h6 "js bray, llc"
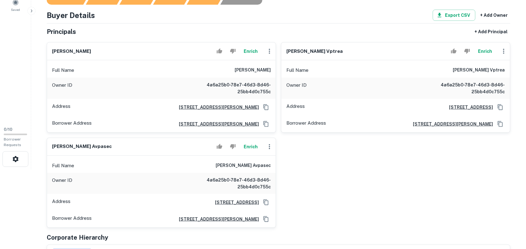
scroll to position [78, 0]
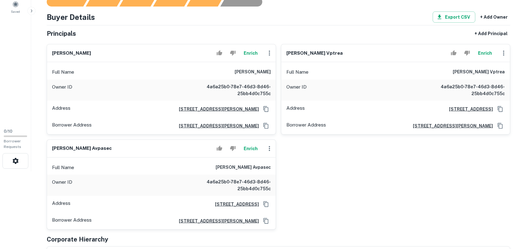
drag, startPoint x: 52, startPoint y: 51, endPoint x: 132, endPoint y: 56, distance: 80.5
click at [139, 53] on div "john h bray pres Enrich" at bounding box center [161, 54] width 229 height 18
copy h6 "john h bray pres"
drag, startPoint x: 286, startPoint y: 53, endPoint x: 346, endPoint y: 56, distance: 60.8
click at [346, 56] on div "matthew j bray vptrea Enrich" at bounding box center [395, 54] width 229 height 18
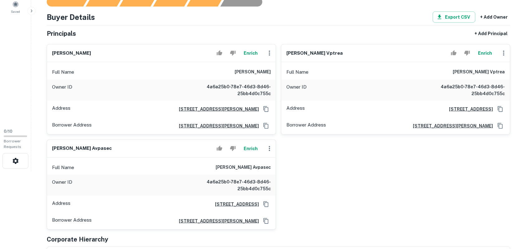
copy h6 "matthew j bray vptrea"
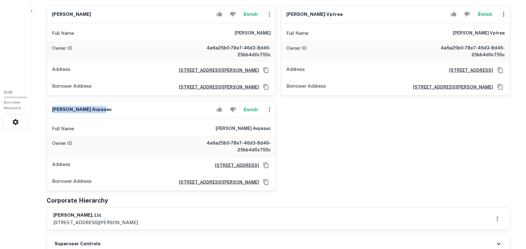
drag, startPoint x: 52, startPoint y: 108, endPoint x: 110, endPoint y: 112, distance: 58.1
click at [110, 112] on div "dawn lemons avpasec Enrich" at bounding box center [161, 110] width 229 height 18
copy h6 "dawn lemons avpasec"
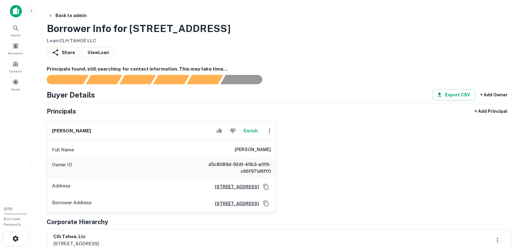
scroll to position [78, 0]
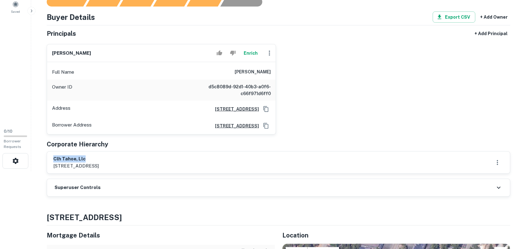
drag, startPoint x: 54, startPoint y: 159, endPoint x: 147, endPoint y: 158, distance: 93.1
click at [99, 158] on h6 "clh tahoe, llc" at bounding box center [75, 159] width 45 height 7
copy h6 "clh tahoe, llc"
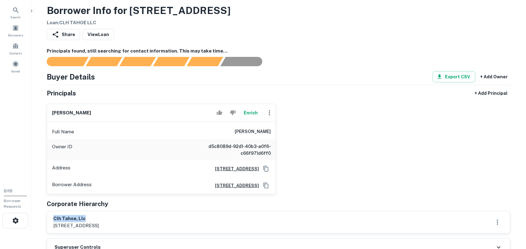
scroll to position [0, 0]
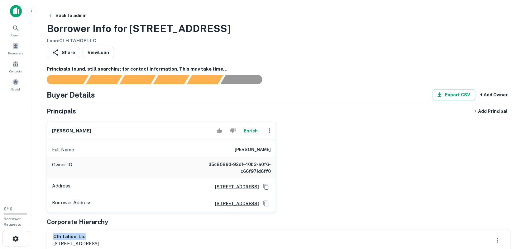
drag, startPoint x: 52, startPoint y: 130, endPoint x: 123, endPoint y: 130, distance: 71.0
click at [123, 130] on div "[PERSON_NAME] Enrich" at bounding box center [161, 131] width 229 height 18
copy h6 "[PERSON_NAME]"
